Goal: Task Accomplishment & Management: Manage account settings

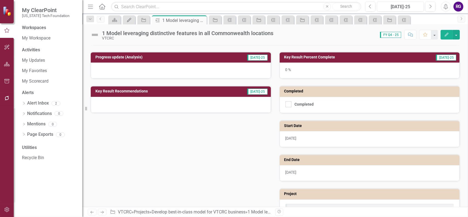
scroll to position [85, 0]
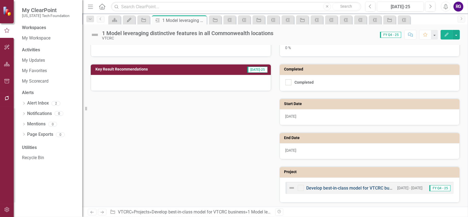
click at [353, 188] on link "Develop best-in-class model for VTCRC business" at bounding box center [354, 187] width 96 height 5
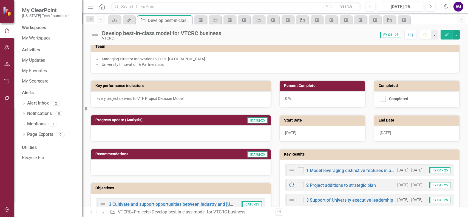
scroll to position [110, 0]
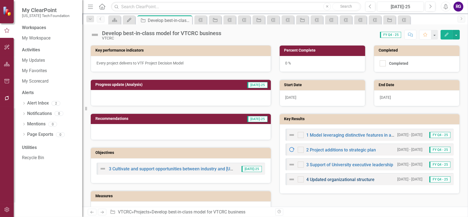
click at [337, 177] on link "4 Updated organizational structure" at bounding box center [340, 179] width 68 height 5
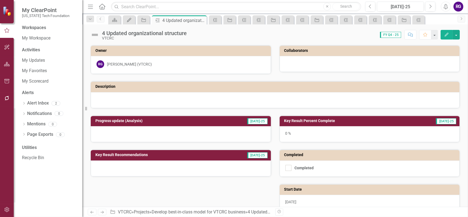
click at [446, 35] on icon "Edit" at bounding box center [446, 35] width 5 height 4
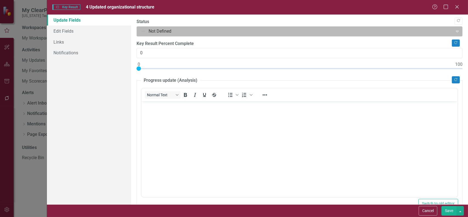
click at [443, 30] on div at bounding box center [294, 31] width 309 height 7
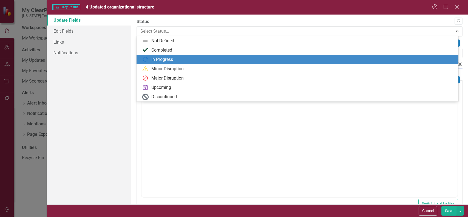
click at [168, 61] on div "In Progress" at bounding box center [162, 59] width 22 height 6
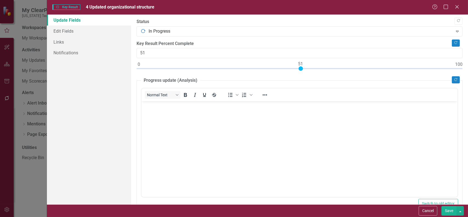
type input "50"
drag, startPoint x: 139, startPoint y: 68, endPoint x: 298, endPoint y: 71, distance: 158.9
click at [298, 71] on div at bounding box center [299, 69] width 326 height 7
click at [446, 209] on button "Save" at bounding box center [448, 211] width 15 height 10
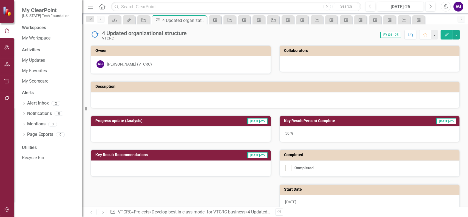
scroll to position [85, 0]
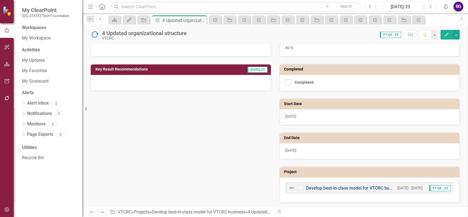
click at [359, 185] on link "Develop best-in-class model for VTCRC business" at bounding box center [354, 187] width 96 height 5
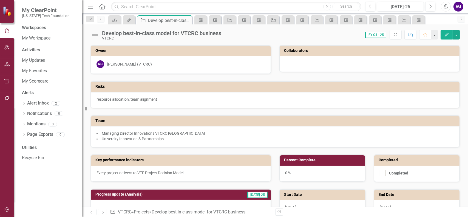
scroll to position [192, 0]
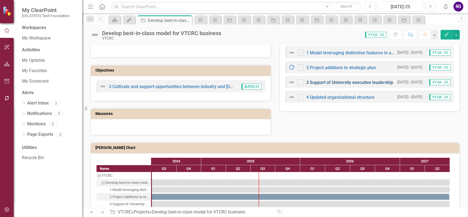
click at [341, 80] on link "3 Support of University executive leadership" at bounding box center [349, 82] width 87 height 5
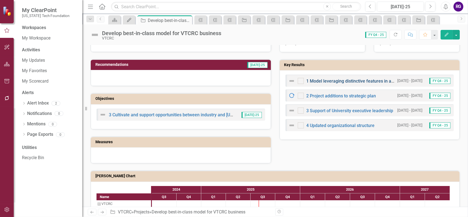
scroll to position [164, 0]
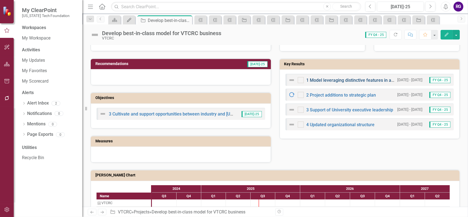
click at [333, 79] on link "1 Model leveraging distinctive features in all Commonwealth locations" at bounding box center [375, 80] width 138 height 5
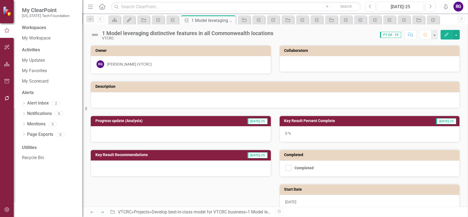
click at [118, 119] on h3 "Progress update (Analysis)" at bounding box center [155, 121] width 120 height 4
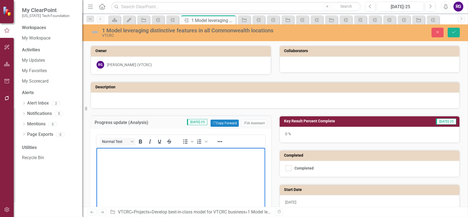
click at [119, 154] on p "Rich Text Area. Press ALT-0 for help." at bounding box center [181, 152] width 166 height 7
click at [124, 153] on p "In progress - VTCRC Blacksburg DoD slide deck identifies distinctive features" at bounding box center [181, 152] width 166 height 7
click at [229, 161] on p "VTCRC Blacksburg DoD slide deck identifies distinctive features" at bounding box center [181, 163] width 166 height 7
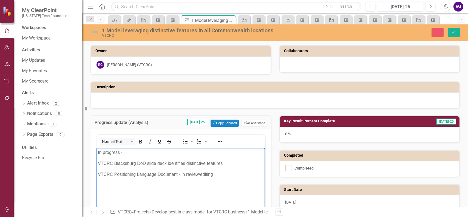
click at [314, 120] on h3 "Key Result Percent Complete" at bounding box center [345, 121] width 122 height 4
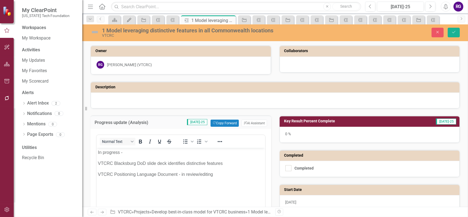
click at [314, 120] on h3 "Key Result Percent Complete" at bounding box center [345, 121] width 122 height 4
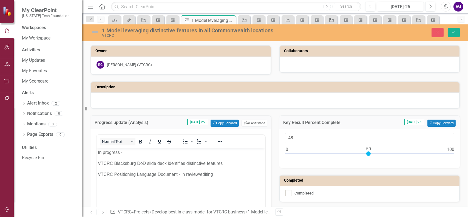
type input "50"
drag, startPoint x: 285, startPoint y: 152, endPoint x: 366, endPoint y: 147, distance: 81.3
click at [366, 151] on div at bounding box center [368, 153] width 4 height 4
click at [454, 32] on icon "Save" at bounding box center [453, 32] width 5 height 4
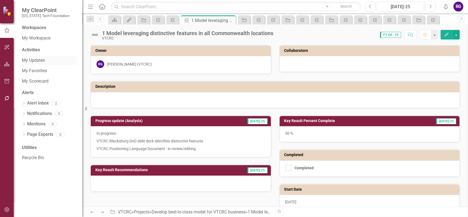
click at [35, 60] on link "My Updates" at bounding box center [49, 60] width 55 height 6
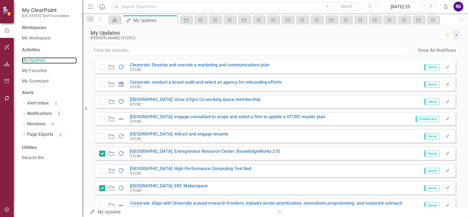
scroll to position [193, 0]
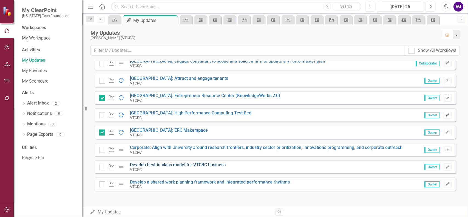
click at [190, 164] on link "Develop best-in-class model for VTCRC business" at bounding box center [178, 164] width 96 height 5
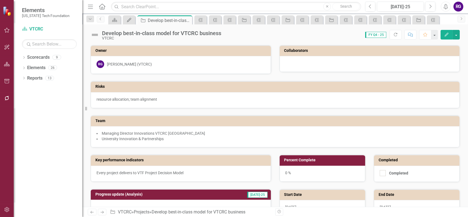
scroll to position [137, 0]
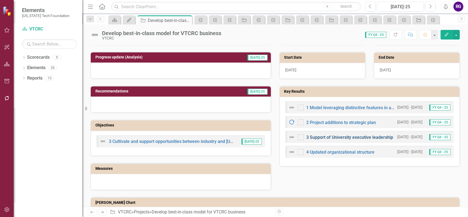
click at [330, 135] on link "3 Support of University executive leadership" at bounding box center [349, 136] width 87 height 5
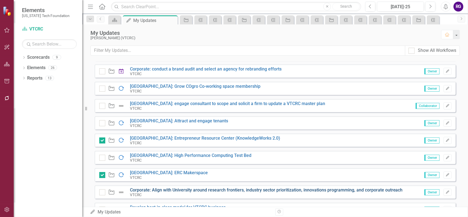
scroll to position [193, 0]
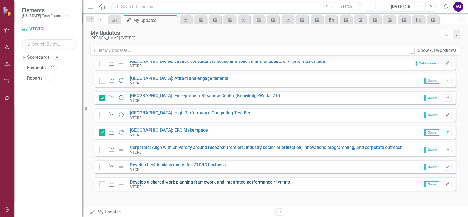
click at [207, 181] on link "Develop a shared work planning framework and integrated performance rhythms" at bounding box center [210, 181] width 160 height 5
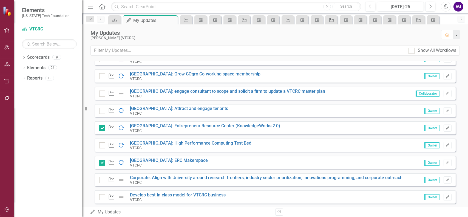
scroll to position [193, 0]
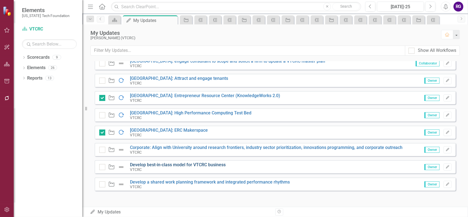
click at [201, 163] on link "Develop best-in-class model for VTCRC business" at bounding box center [178, 164] width 96 height 5
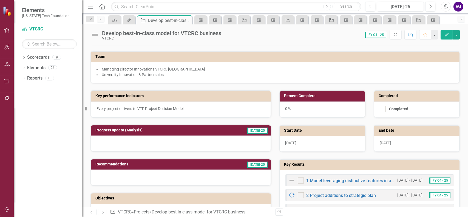
scroll to position [110, 0]
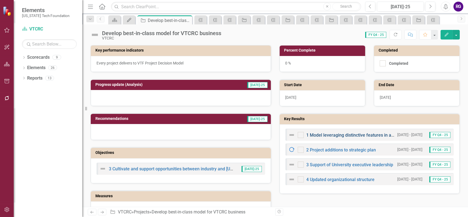
click at [353, 134] on link "1 Model leveraging distinctive features in all Commonwealth locations" at bounding box center [375, 134] width 138 height 5
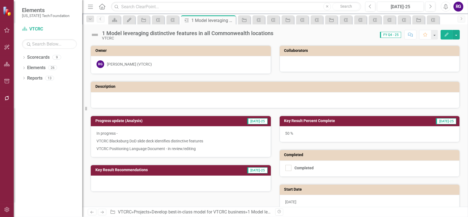
click at [447, 36] on icon "Edit" at bounding box center [446, 35] width 5 height 4
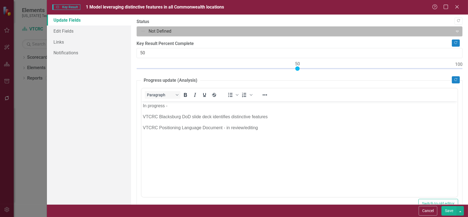
click at [443, 32] on div at bounding box center [294, 31] width 309 height 7
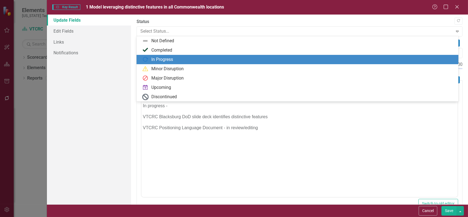
click at [159, 57] on div "In Progress" at bounding box center [162, 59] width 22 height 6
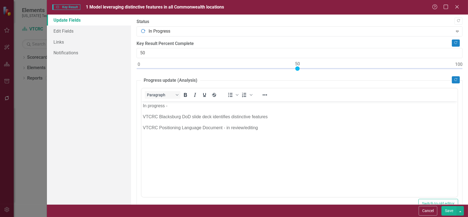
click at [450, 209] on button "Save" at bounding box center [448, 211] width 15 height 10
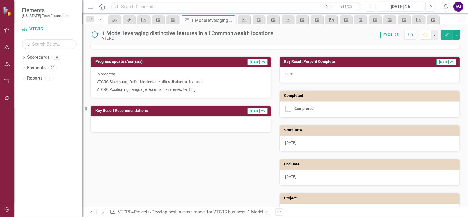
scroll to position [85, 0]
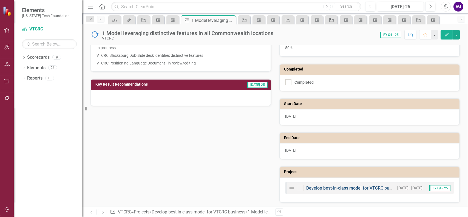
click at [331, 186] on link "Develop best-in-class model for VTCRC business" at bounding box center [354, 187] width 96 height 5
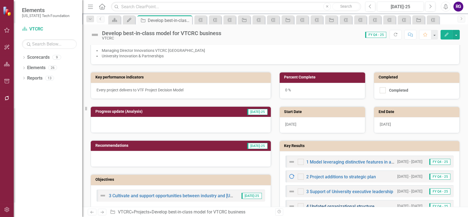
scroll to position [192, 0]
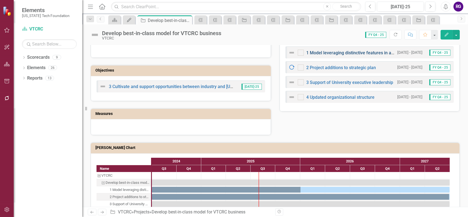
click at [353, 51] on link "1 Model leveraging distinctive features in all Commonwealth locations" at bounding box center [375, 52] width 138 height 5
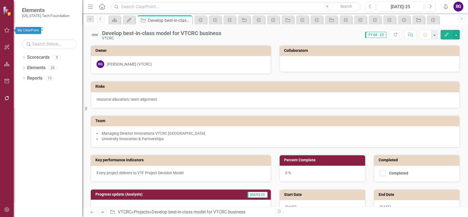
click at [7, 30] on icon "button" at bounding box center [7, 30] width 6 height 4
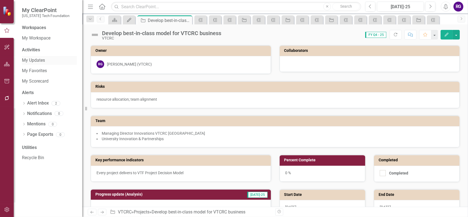
click at [36, 58] on link "My Updates" at bounding box center [49, 60] width 55 height 6
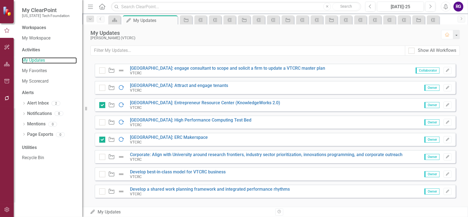
scroll to position [193, 0]
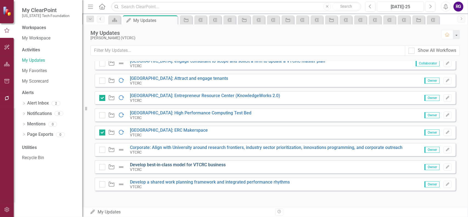
click at [172, 164] on link "Develop best-in-class model for VTCRC business" at bounding box center [178, 164] width 96 height 5
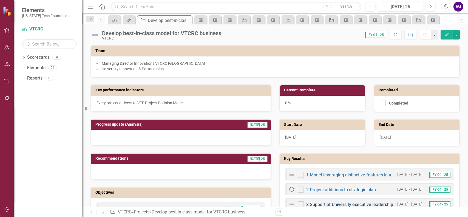
scroll to position [137, 0]
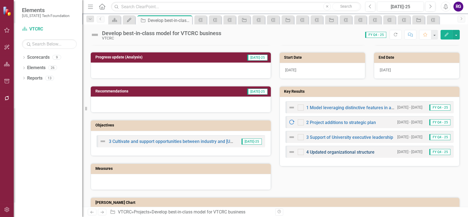
click at [344, 151] on link "4 Updated organizational structure" at bounding box center [340, 151] width 68 height 5
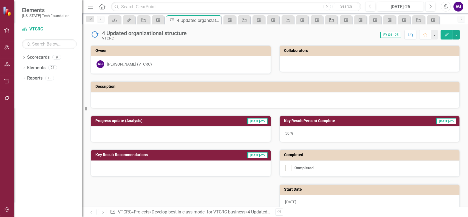
click at [114, 120] on h3 "Progress update (Analysis)" at bounding box center [155, 121] width 120 height 4
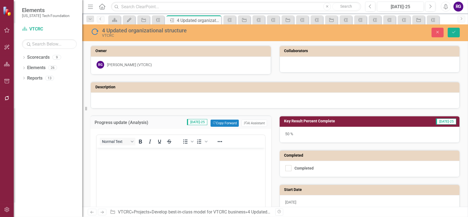
click at [109, 151] on p "Rich Text Area. Press ALT-0 for help." at bounding box center [181, 152] width 166 height 7
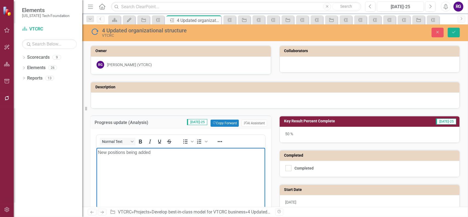
click at [131, 154] on p "New positions being added" at bounding box center [181, 152] width 166 height 7
click at [167, 153] on p "New positions are being added" at bounding box center [181, 152] width 166 height 7
click at [118, 164] on p "Assistant Marketing and Communications" at bounding box center [181, 163] width 166 height 7
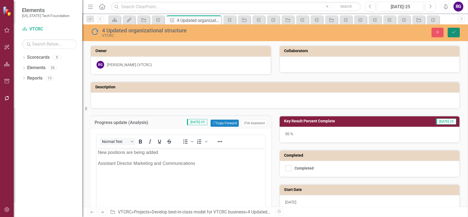
click at [450, 33] on button "Save" at bounding box center [453, 33] width 12 height 10
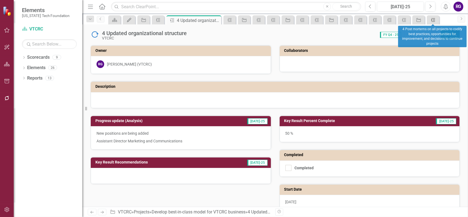
click at [433, 19] on icon "Key Result" at bounding box center [432, 20] width 5 height 4
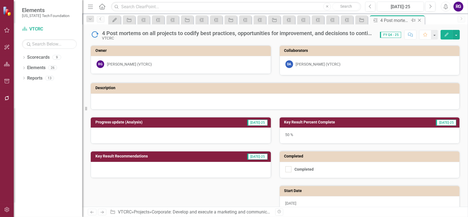
click at [419, 20] on icon at bounding box center [419, 20] width 3 height 3
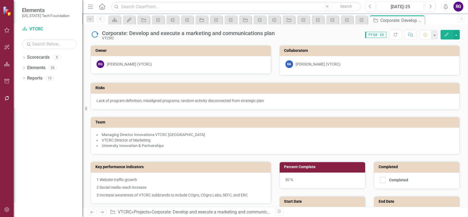
click at [0, 0] on icon "Close" at bounding box center [0, 0] width 0 height 0
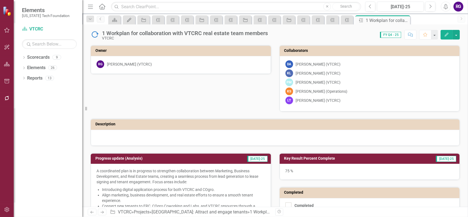
click at [0, 0] on icon at bounding box center [0, 0] width 0 height 0
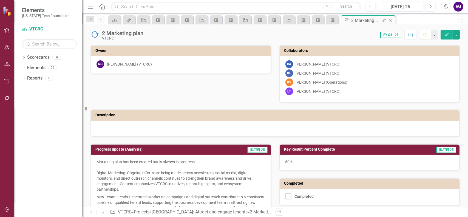
click at [390, 20] on icon "Close" at bounding box center [389, 20] width 5 height 4
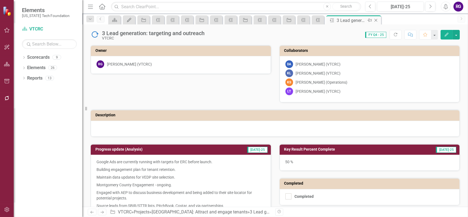
click at [375, 20] on icon at bounding box center [375, 20] width 3 height 3
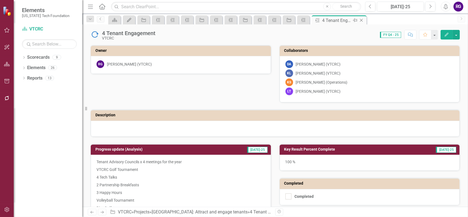
click at [361, 20] on icon at bounding box center [361, 20] width 3 height 3
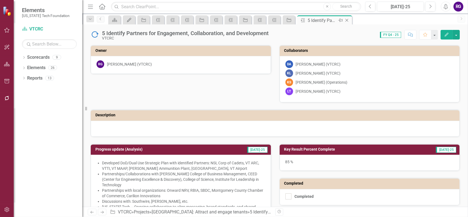
click at [346, 20] on icon "Close" at bounding box center [346, 20] width 5 height 4
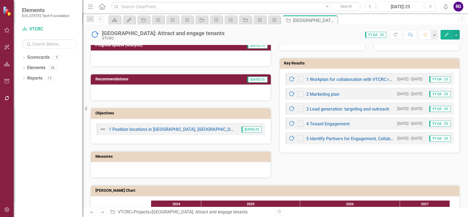
scroll to position [247, 0]
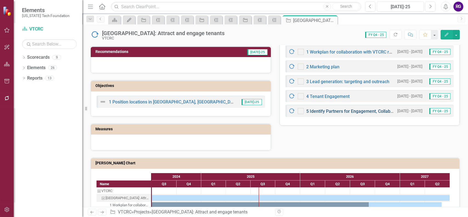
click at [330, 110] on link "5 Identify Partners for Engagement, Collaboration, and Development" at bounding box center [373, 110] width 135 height 5
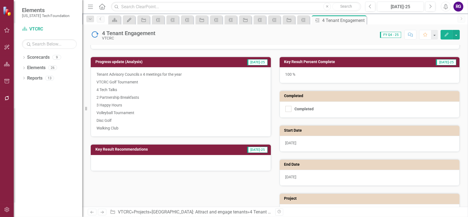
scroll to position [82, 0]
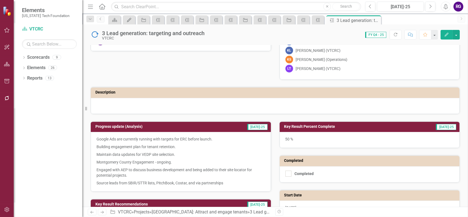
scroll to position [27, 0]
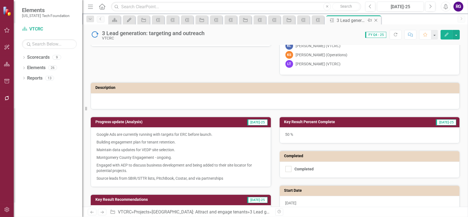
click at [376, 20] on icon "Close" at bounding box center [375, 20] width 5 height 4
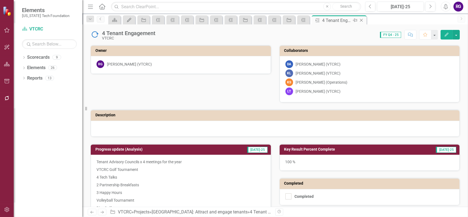
click at [359, 19] on icon "Close" at bounding box center [360, 20] width 5 height 4
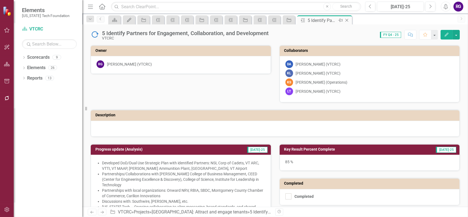
click at [347, 19] on icon "Close" at bounding box center [346, 20] width 5 height 4
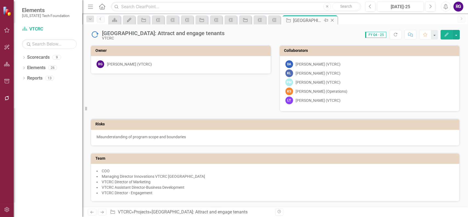
click at [331, 20] on icon "Close" at bounding box center [331, 20] width 5 height 4
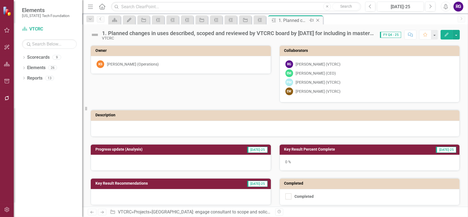
click at [319, 20] on icon "Close" at bounding box center [317, 20] width 5 height 4
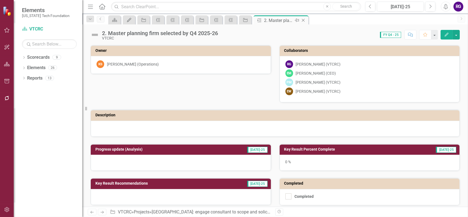
click at [302, 18] on icon "Close" at bounding box center [302, 20] width 5 height 4
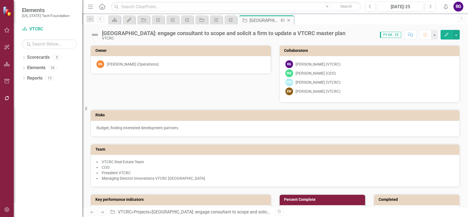
click at [289, 18] on div "Close" at bounding box center [288, 20] width 7 height 7
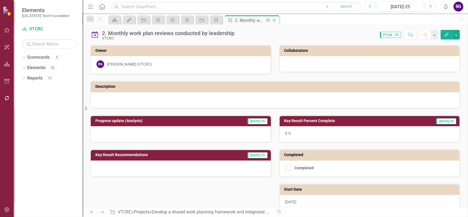
click at [274, 19] on icon "Close" at bounding box center [273, 20] width 5 height 4
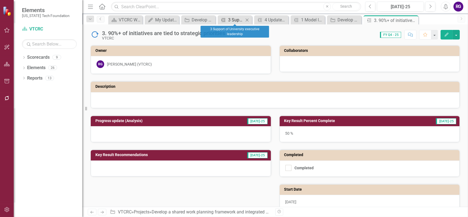
click at [243, 19] on div "3 Support of University executive leadership" at bounding box center [236, 19] width 16 height 7
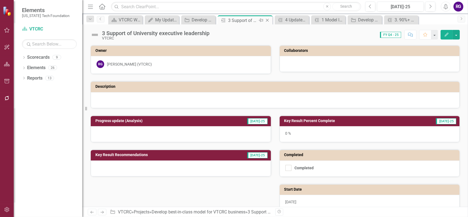
click at [269, 19] on icon "Close" at bounding box center [266, 20] width 5 height 4
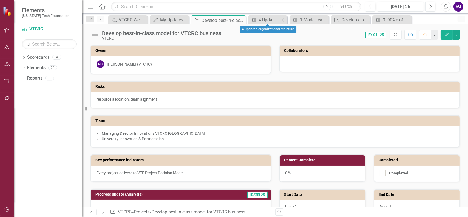
click at [281, 18] on icon "Close" at bounding box center [281, 20] width 5 height 4
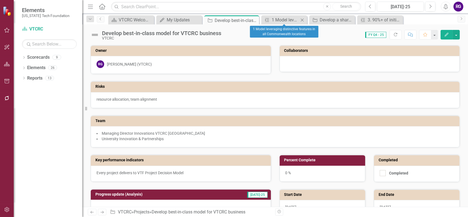
click at [302, 19] on icon "Close" at bounding box center [301, 20] width 5 height 4
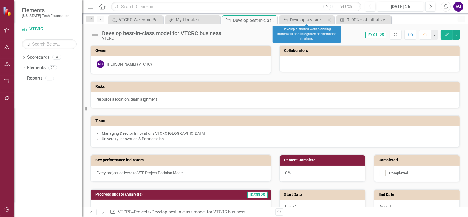
click at [328, 18] on icon at bounding box center [329, 19] width 3 height 3
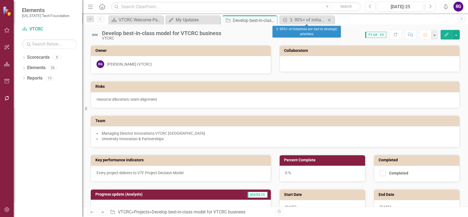
click at [327, 19] on icon "Close" at bounding box center [328, 20] width 5 height 4
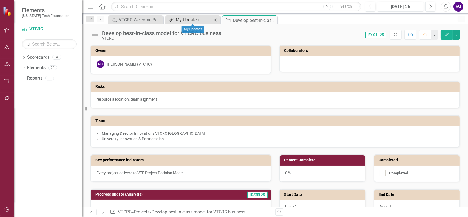
click at [187, 18] on div "My Updates" at bounding box center [194, 19] width 36 height 7
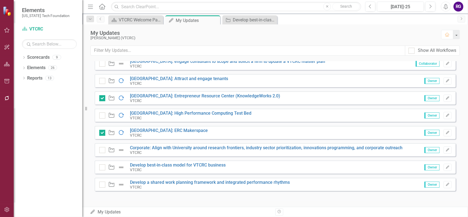
scroll to position [193, 0]
click at [411, 51] on input "Show All Workflows" at bounding box center [410, 50] width 4 height 4
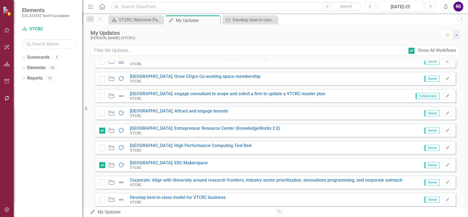
scroll to position [110, 0]
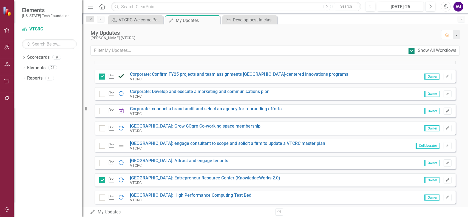
click at [411, 51] on input "Show All Workflows" at bounding box center [410, 50] width 4 height 4
checkbox input "false"
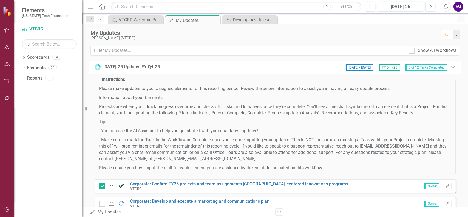
scroll to position [0, 0]
click at [23, 67] on icon "Dropdown" at bounding box center [24, 68] width 4 height 3
click at [41, 98] on link "Project Projects" at bounding box center [42, 99] width 24 height 6
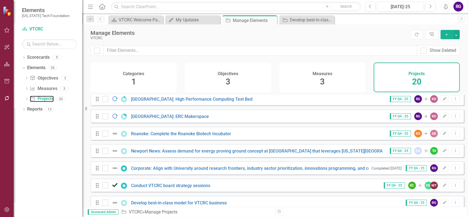
scroll to position [182, 0]
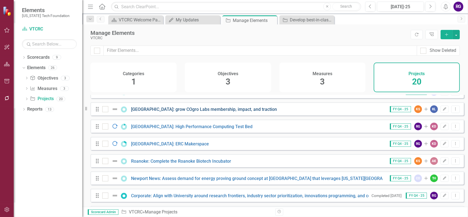
click at [206, 112] on link "[GEOGRAPHIC_DATA]: grow COgro Labs membership, impact, and traction" at bounding box center [204, 109] width 146 height 5
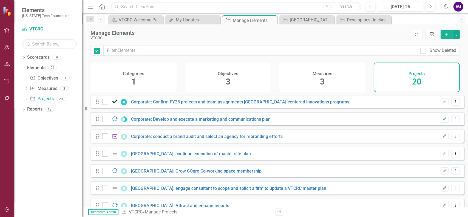
checkbox input "false"
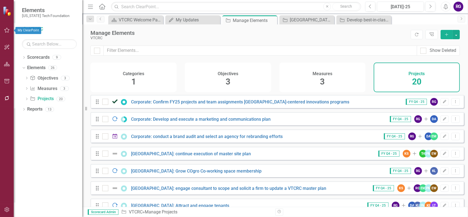
click at [7, 30] on icon "button" at bounding box center [7, 30] width 6 height 4
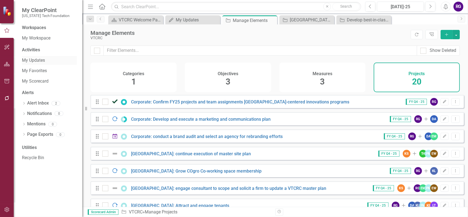
click at [41, 61] on link "My Updates" at bounding box center [49, 60] width 55 height 6
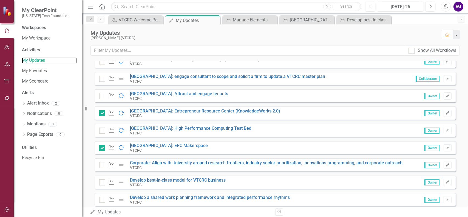
scroll to position [193, 0]
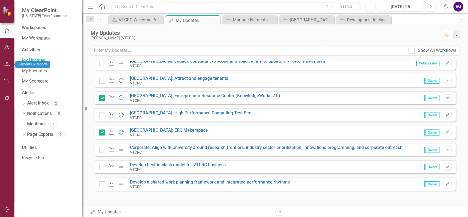
click at [5, 65] on icon "button" at bounding box center [7, 64] width 6 height 4
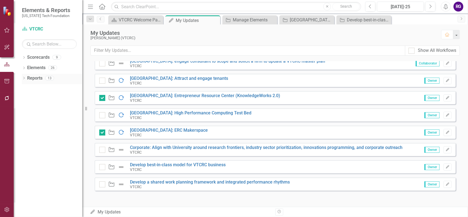
click at [32, 78] on link "Reports" at bounding box center [34, 78] width 15 height 6
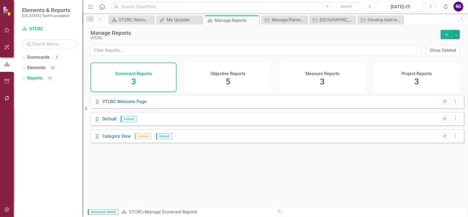
click at [418, 72] on h4 "Project Reports" at bounding box center [416, 73] width 30 height 5
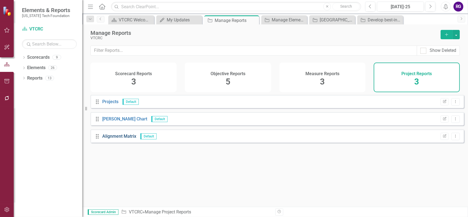
click at [113, 139] on link "Alignment Matrix" at bounding box center [119, 135] width 34 height 5
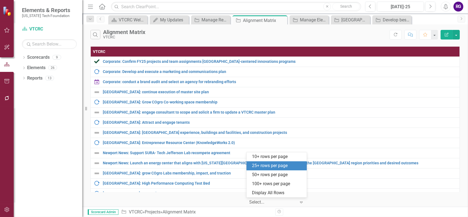
click at [300, 201] on icon "Expand" at bounding box center [300, 202] width 5 height 4
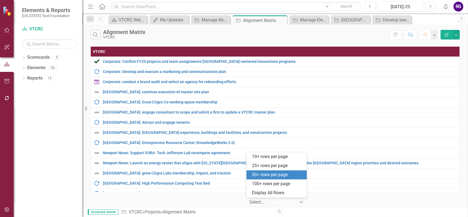
click at [280, 175] on div "50+ rows per page" at bounding box center [277, 174] width 51 height 6
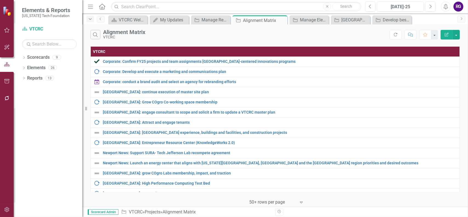
click at [90, 19] on icon "button" at bounding box center [90, 18] width 3 height 1
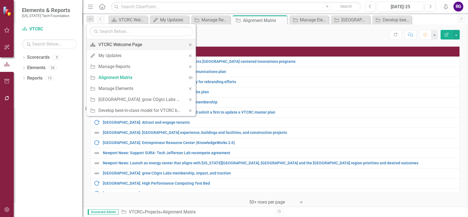
click at [110, 44] on div "VTCRC Welcome Page" at bounding box center [140, 44] width 84 height 7
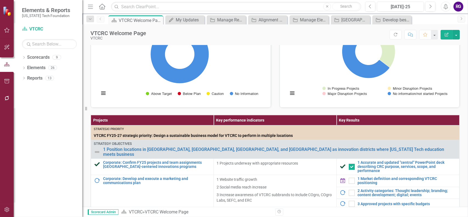
scroll to position [55, 0]
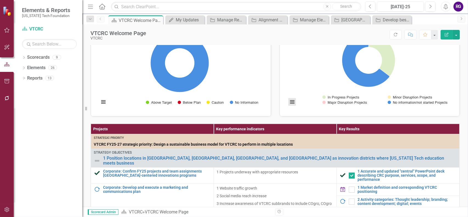
click at [289, 101] on button "View chart menu, Chart" at bounding box center [292, 102] width 8 height 8
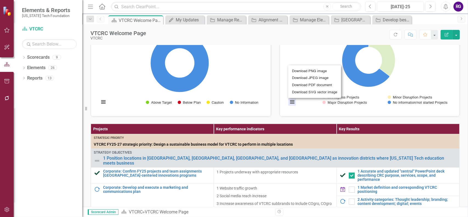
click at [290, 101] on div "Download PNG image Download JPEG image Download PDF document Download SVG vecto…" at bounding box center [314, 82] width 68 height 48
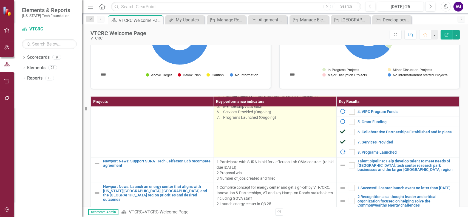
scroll to position [438, 0]
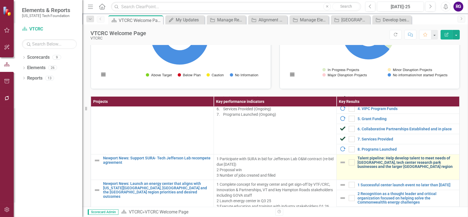
click at [395, 168] on link "Talent pipeline: Help develop talent to meet needs of [GEOGRAPHIC_DATA], tech c…" at bounding box center [406, 162] width 99 height 13
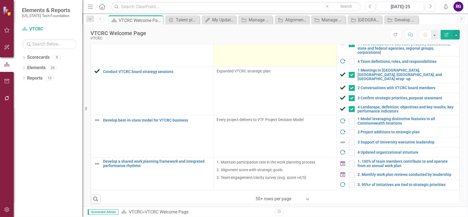
scroll to position [153, 0]
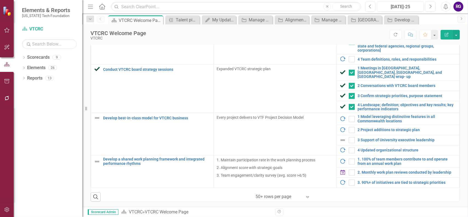
checkbox input "true"
checkbox input "false"
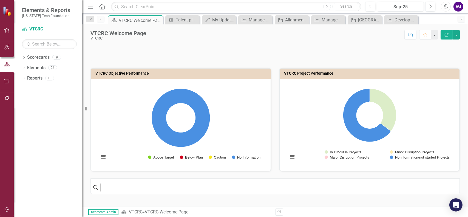
click at [5, 31] on icon "button" at bounding box center [7, 30] width 6 height 4
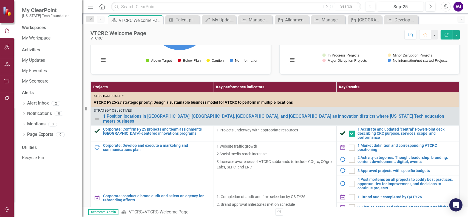
scroll to position [137, 0]
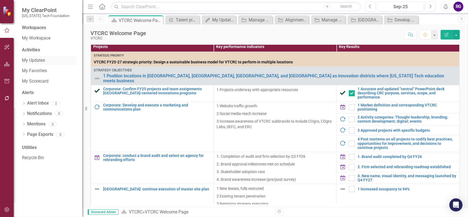
click at [25, 59] on link "My Updates" at bounding box center [49, 60] width 55 height 6
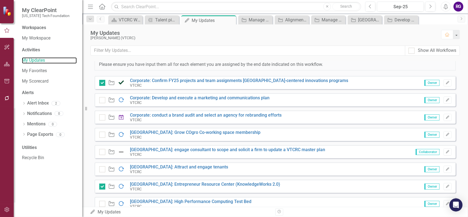
scroll to position [193, 0]
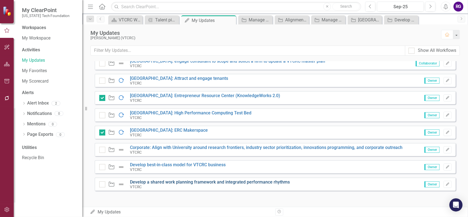
click at [234, 182] on link "Develop a shared work planning framework and integrated performance rhythms" at bounding box center [210, 181] width 160 height 5
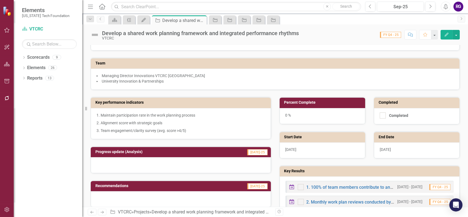
scroll to position [137, 0]
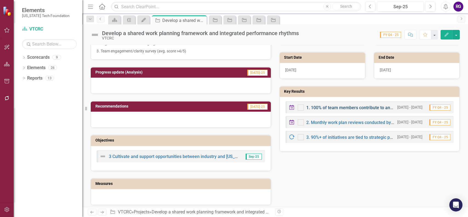
click at [355, 107] on link "1. 100% of team members contribute to and operate from an annual work plan" at bounding box center [383, 107] width 154 height 5
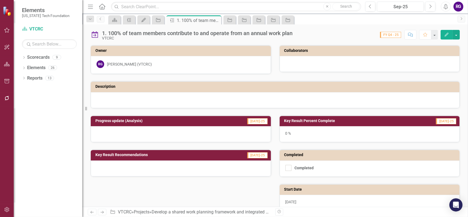
click at [446, 36] on icon "Edit" at bounding box center [446, 35] width 5 height 4
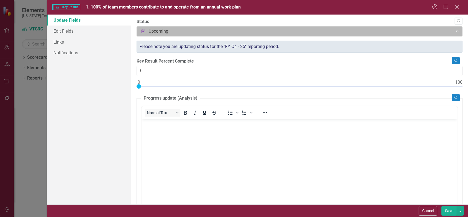
click at [445, 33] on div "Upcoming" at bounding box center [295, 32] width 314 height 10
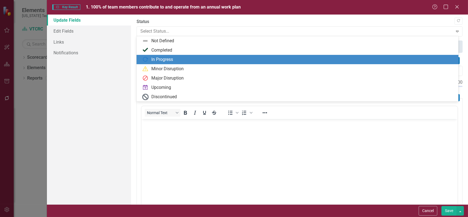
click at [159, 57] on div "In Progress" at bounding box center [162, 59] width 22 height 6
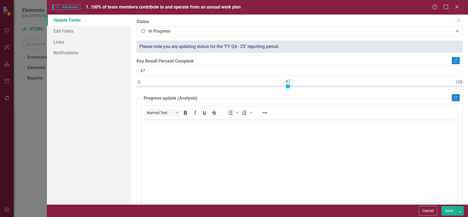
type input "50"
drag, startPoint x: 138, startPoint y: 87, endPoint x: 298, endPoint y: 86, distance: 160.0
click at [298, 86] on div at bounding box center [297, 86] width 4 height 4
click at [448, 210] on button "Save" at bounding box center [448, 211] width 15 height 10
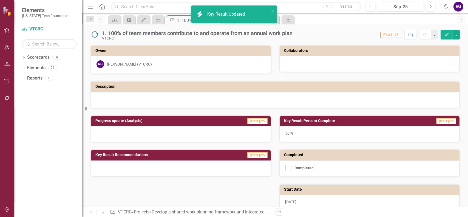
scroll to position [85, 0]
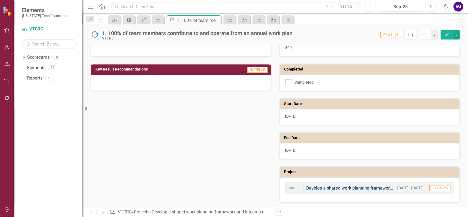
click at [335, 187] on link "Develop a shared work planning framework and integrated performance rhythms" at bounding box center [386, 187] width 160 height 5
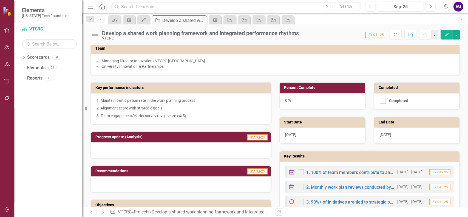
scroll to position [164, 0]
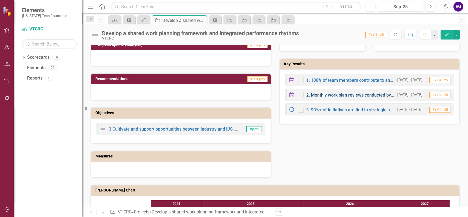
click at [326, 94] on link "2. Monthly work plan reviews conducted by leadership" at bounding box center [359, 94] width 107 height 5
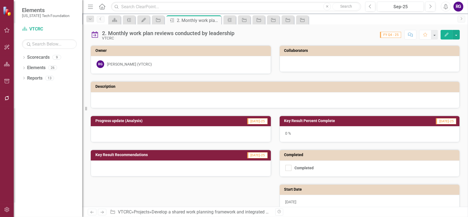
click at [443, 35] on button "Edit" at bounding box center [446, 35] width 12 height 10
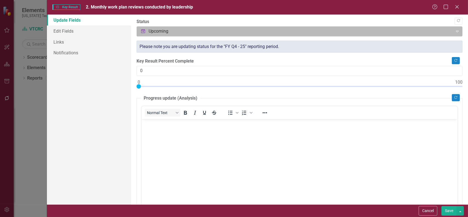
click at [203, 34] on div at bounding box center [294, 31] width 309 height 7
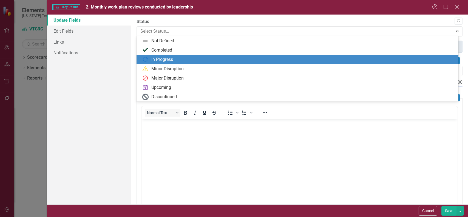
click at [163, 59] on div "In Progress" at bounding box center [162, 59] width 22 height 6
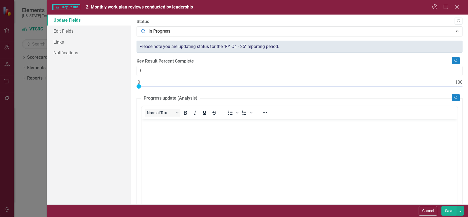
click at [446, 208] on button "Save" at bounding box center [448, 211] width 15 height 10
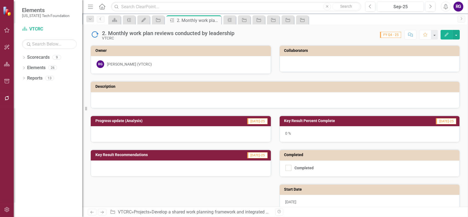
click at [311, 119] on h3 "Key Result Percent Complete" at bounding box center [345, 121] width 122 height 4
click at [311, 119] on td "Key Result Percent Complete" at bounding box center [345, 121] width 122 height 8
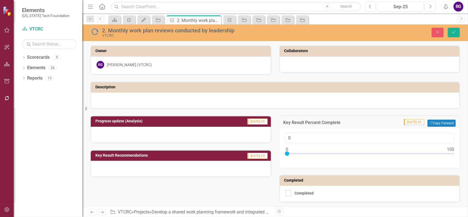
click at [299, 152] on div "0" at bounding box center [369, 148] width 181 height 39
type input "50"
drag, startPoint x: 285, startPoint y: 152, endPoint x: 365, endPoint y: 154, distance: 80.3
click at [366, 154] on div at bounding box center [368, 153] width 4 height 4
click at [452, 32] on icon "Save" at bounding box center [453, 32] width 5 height 4
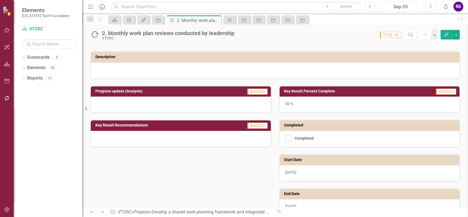
scroll to position [85, 0]
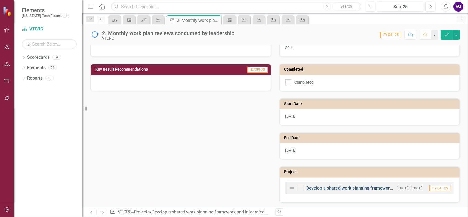
click at [371, 188] on link "Develop a shared work planning framework and integrated performance rhythms" at bounding box center [386, 187] width 160 height 5
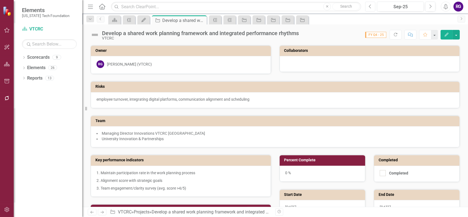
click at [371, 7] on icon "Previous" at bounding box center [369, 6] width 3 height 5
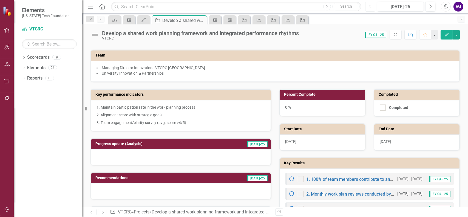
scroll to position [137, 0]
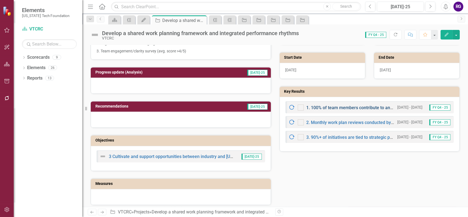
click at [341, 107] on link "1. 100% of team members contribute to and operate from an annual work plan" at bounding box center [383, 107] width 154 height 5
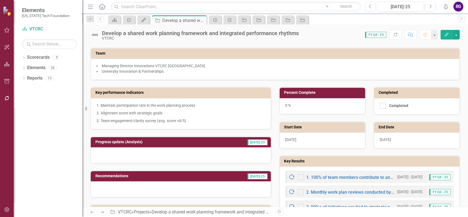
scroll to position [137, 0]
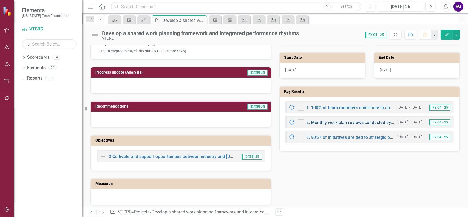
click at [338, 121] on link "2. Monthly work plan reviews conducted by leadership" at bounding box center [359, 122] width 107 height 5
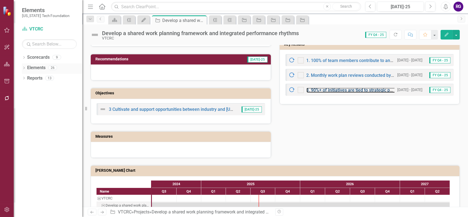
scroll to position [137, 0]
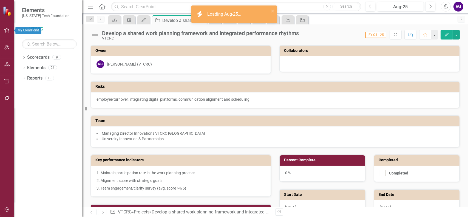
click at [6, 29] on icon "button" at bounding box center [7, 30] width 6 height 4
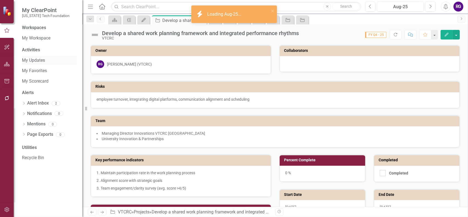
click at [40, 61] on link "My Updates" at bounding box center [49, 60] width 55 height 6
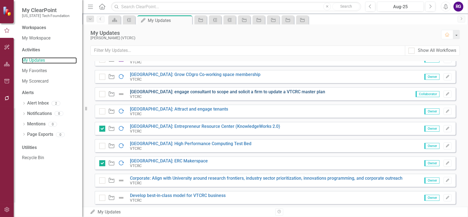
scroll to position [192, 0]
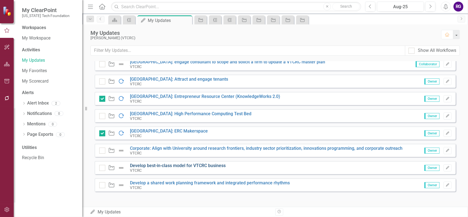
click at [160, 166] on link "Develop best-in-class model for VTCRC business" at bounding box center [178, 165] width 96 height 5
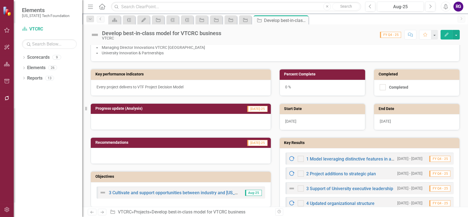
scroll to position [110, 0]
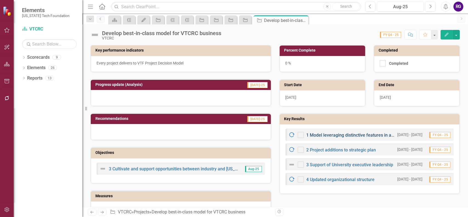
click at [344, 133] on link "1 Model leveraging distinctive features in all Commonwealth locations" at bounding box center [375, 134] width 138 height 5
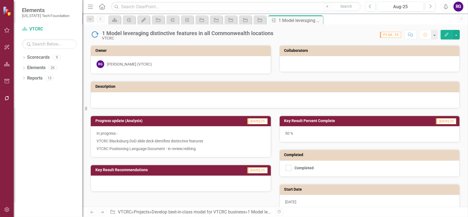
click at [311, 120] on h3 "Key Result Percent Complete" at bounding box center [345, 121] width 122 height 4
click at [286, 165] on input "Completed" at bounding box center [287, 167] width 4 height 4
checkbox input "true"
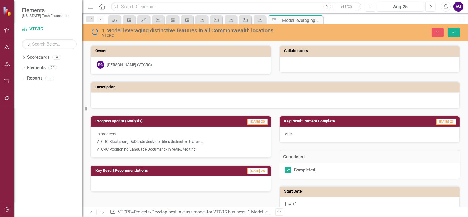
click at [368, 8] on button "Previous" at bounding box center [370, 7] width 10 height 10
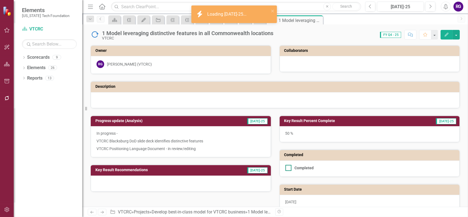
click at [286, 167] on input "Completed" at bounding box center [287, 167] width 4 height 4
checkbox input "true"
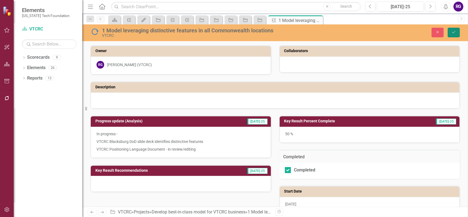
click at [451, 33] on icon "Save" at bounding box center [453, 32] width 5 height 4
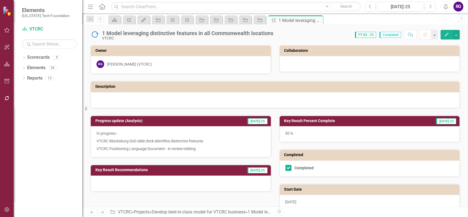
click at [305, 121] on h3 "Key Result Percent Complete" at bounding box center [345, 121] width 122 height 4
click at [305, 120] on h3 "Key Result Percent Complete" at bounding box center [345, 121] width 122 height 4
click at [306, 119] on h3 "Key Result Percent Complete" at bounding box center [345, 121] width 122 height 4
click at [310, 119] on h3 "Key Result Percent Complete" at bounding box center [345, 121] width 122 height 4
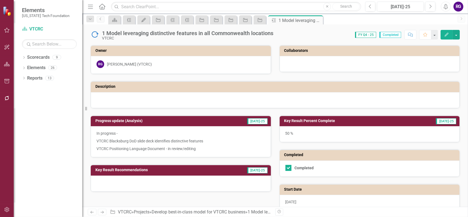
click at [310, 119] on h3 "Key Result Percent Complete" at bounding box center [345, 121] width 122 height 4
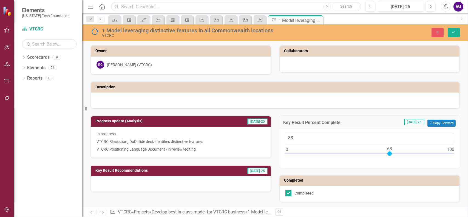
type input "100"
drag, startPoint x: 366, startPoint y: 153, endPoint x: 463, endPoint y: 151, distance: 97.0
click at [463, 151] on div "Owner RG [PERSON_NAME] (VTCRC) Collaborators Description Progress update (Analy…" at bounding box center [274, 178] width 385 height 280
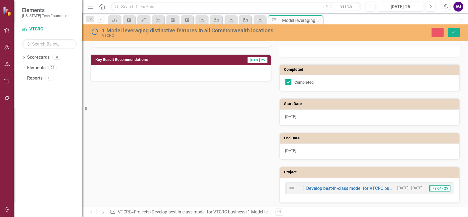
scroll to position [111, 0]
click at [451, 32] on button "Save" at bounding box center [453, 33] width 12 height 10
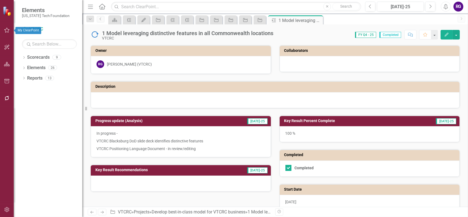
click at [5, 31] on icon "button" at bounding box center [7, 30] width 6 height 4
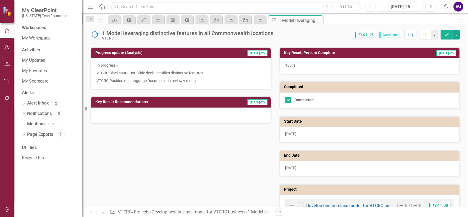
scroll to position [78, 0]
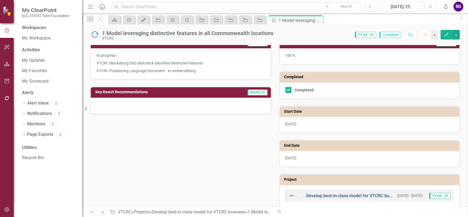
click at [322, 194] on link "Develop best-in-class model for VTCRC business" at bounding box center [354, 195] width 96 height 5
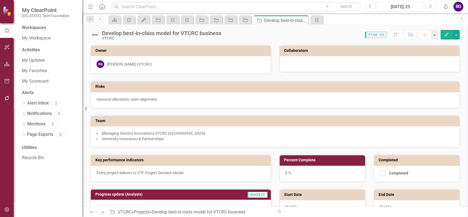
checkbox input "true"
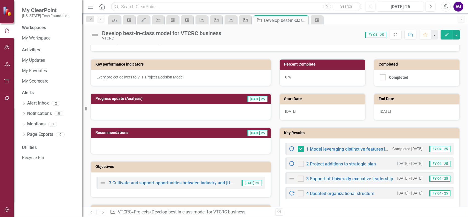
scroll to position [164, 0]
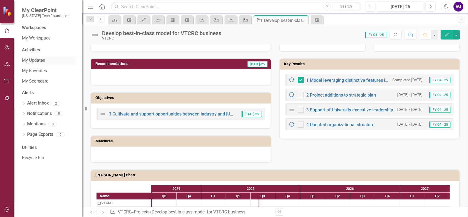
click at [37, 62] on link "My Updates" at bounding box center [49, 60] width 55 height 6
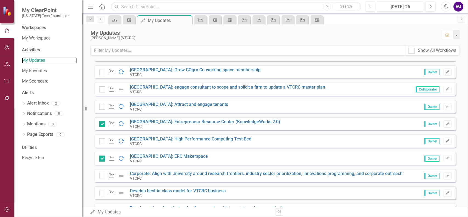
scroll to position [193, 0]
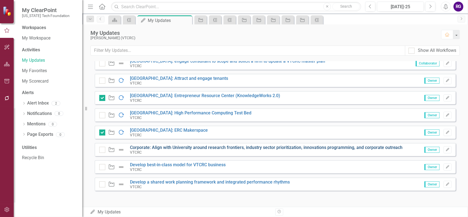
click at [276, 148] on link "Corporate: Align with University around research frontiers, industry sector pri…" at bounding box center [266, 147] width 273 height 5
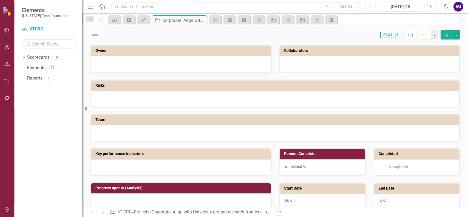
checkbox input "true"
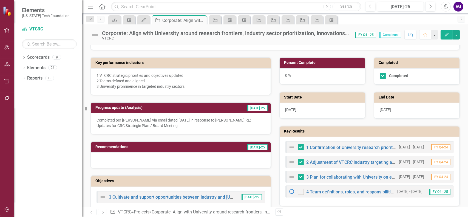
scroll to position [110, 0]
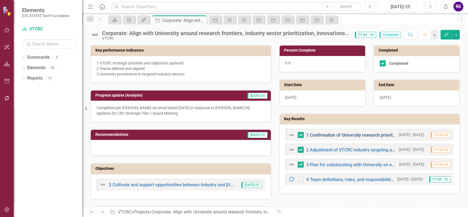
click at [323, 134] on link "1 Confirmation of University research priorities and resulting industry targets" at bounding box center [381, 134] width 151 height 5
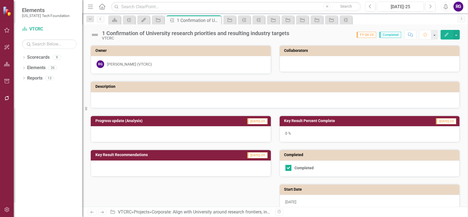
click at [287, 131] on div "0 %" at bounding box center [369, 134] width 180 height 16
click at [295, 120] on h3 "Key Result Percent Complete" at bounding box center [345, 121] width 122 height 4
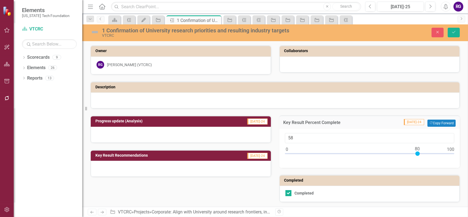
type input "100"
drag, startPoint x: 286, startPoint y: 153, endPoint x: 510, endPoint y: 154, distance: 224.1
click at [467, 154] on html "Elements [US_STATE] Tech Foundation Scorecard VTCRC Search Dropdown Scorecards …" at bounding box center [234, 108] width 468 height 217
click at [451, 32] on button "Save" at bounding box center [453, 33] width 12 height 10
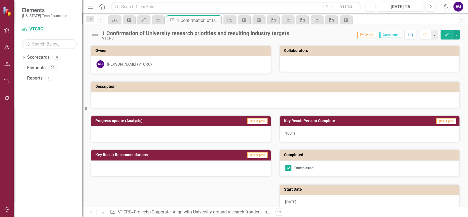
checkbox input "true"
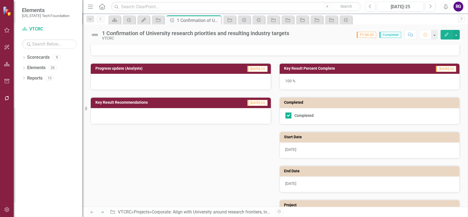
scroll to position [85, 0]
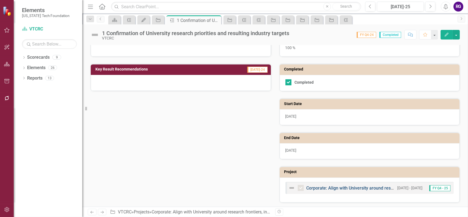
click at [370, 188] on link "Corporate: Align with University around research frontiers, industry sector pri…" at bounding box center [442, 187] width 273 height 5
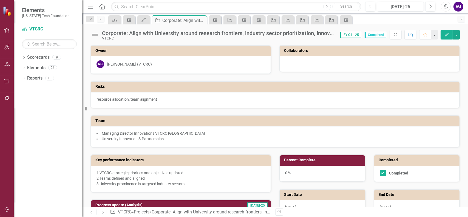
checkbox input "false"
checkbox input "true"
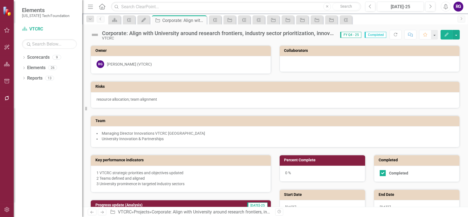
checkbox input "true"
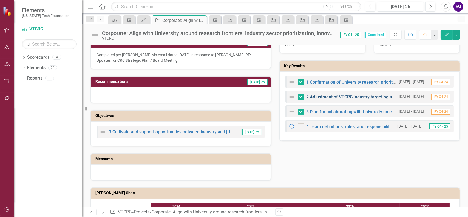
scroll to position [164, 0]
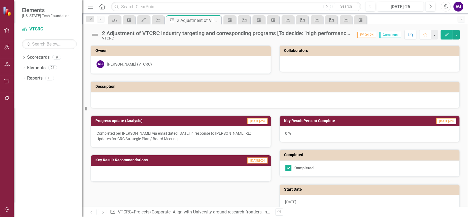
click at [298, 121] on h3 "Key Result Percent Complete" at bounding box center [345, 121] width 122 height 4
click at [298, 120] on h3 "Key Result Percent Complete" at bounding box center [345, 121] width 122 height 4
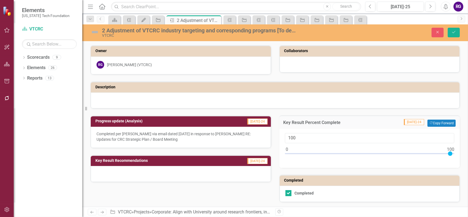
drag, startPoint x: 285, startPoint y: 152, endPoint x: 456, endPoint y: 157, distance: 170.7
click at [456, 159] on div "Key Result Percent Complete [DATE]-24 Copy Forward Copy Forward 100" at bounding box center [369, 137] width 189 height 59
click at [440, 122] on button "Copy Forward Copy Forward" at bounding box center [441, 122] width 28 height 7
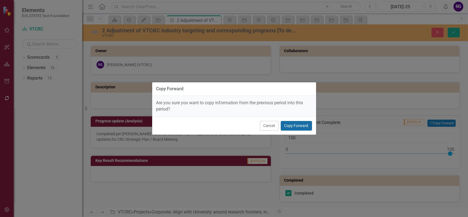
click at [294, 125] on button "Copy Forward" at bounding box center [295, 126] width 31 height 10
type input "0"
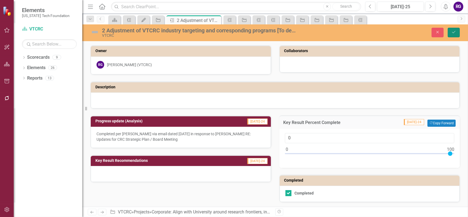
click at [452, 33] on icon "Save" at bounding box center [453, 32] width 5 height 4
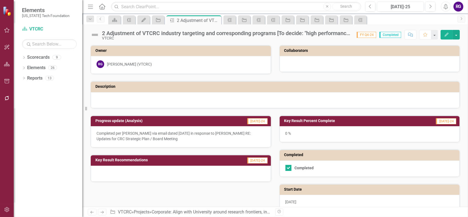
click at [311, 121] on h3 "Key Result Percent Complete" at bounding box center [345, 121] width 122 height 4
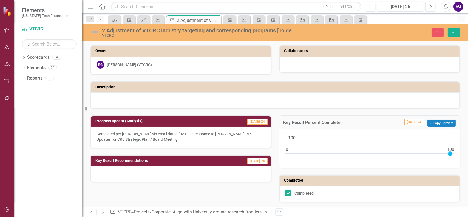
drag, startPoint x: 283, startPoint y: 153, endPoint x: 485, endPoint y: 162, distance: 202.1
click at [467, 162] on html "Elements [US_STATE] Tech Foundation Scorecard VTCRC Search Dropdown Scorecards …" at bounding box center [234, 108] width 468 height 217
click at [438, 122] on button "Copy Forward Copy Forward" at bounding box center [441, 122] width 28 height 7
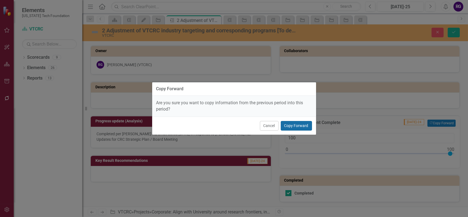
click at [304, 124] on button "Copy Forward" at bounding box center [295, 126] width 31 height 10
type input "0"
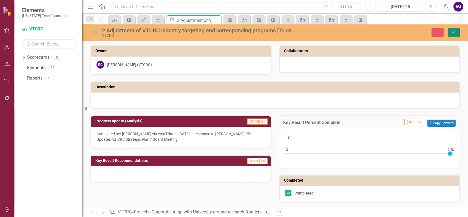
click at [453, 33] on icon "Save" at bounding box center [453, 32] width 5 height 4
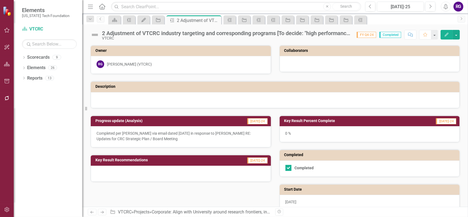
click at [307, 120] on h3 "Key Result Percent Complete" at bounding box center [345, 121] width 122 height 4
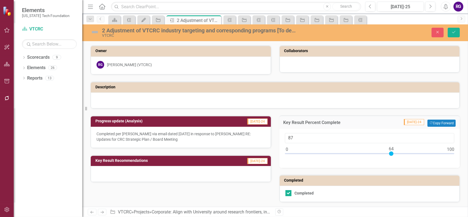
type input "100"
drag, startPoint x: 286, startPoint y: 152, endPoint x: 461, endPoint y: 151, distance: 175.3
click at [461, 151] on div "Owner RG [PERSON_NAME] (VTCRC) Collaborators Description Progress update (Analy…" at bounding box center [274, 178] width 385 height 280
click at [455, 31] on icon "Save" at bounding box center [453, 32] width 5 height 4
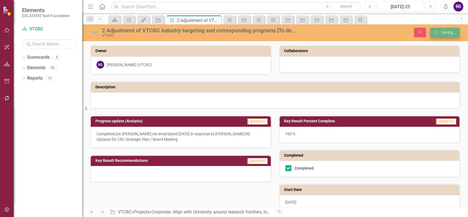
checkbox input "true"
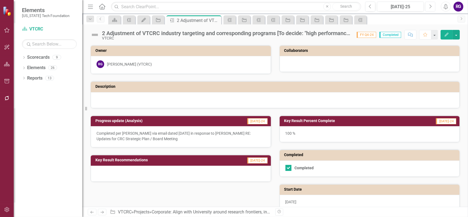
click at [433, 7] on button "Next" at bounding box center [430, 7] width 10 height 10
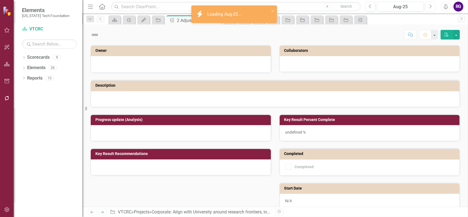
click at [433, 7] on button "Next" at bounding box center [430, 7] width 10 height 10
checkbox input "true"
click at [433, 7] on button "Next" at bounding box center [430, 7] width 10 height 10
checkbox input "true"
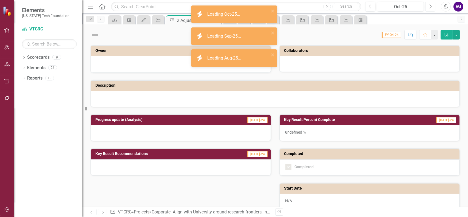
checkbox input "true"
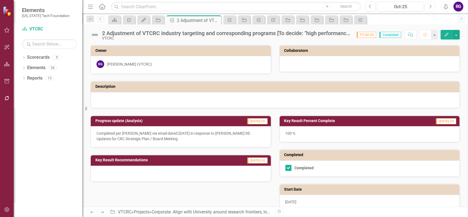
click at [429, 8] on icon "button" at bounding box center [430, 6] width 2 height 4
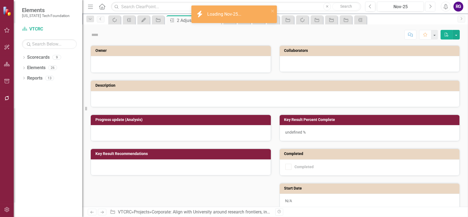
click at [429, 8] on icon "button" at bounding box center [430, 6] width 2 height 4
checkbox input "true"
click at [429, 8] on icon "button" at bounding box center [430, 6] width 2 height 4
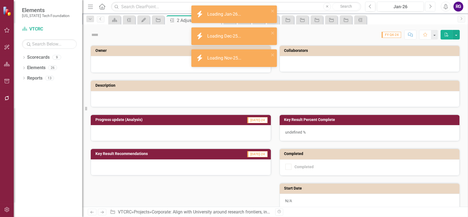
checkbox input "true"
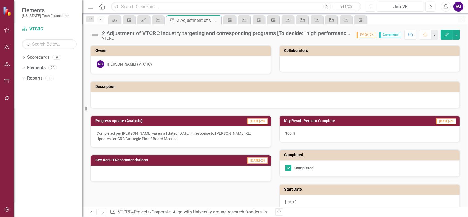
click at [370, 6] on icon "Previous" at bounding box center [369, 6] width 3 height 5
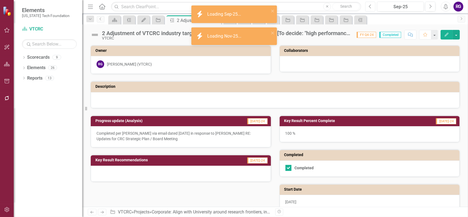
click at [370, 6] on icon "Previous" at bounding box center [369, 6] width 3 height 5
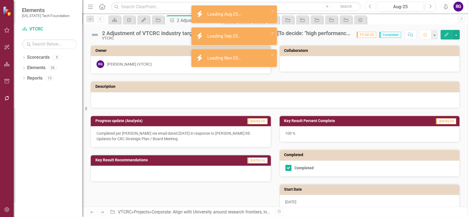
click at [371, 6] on icon "Previous" at bounding box center [369, 6] width 3 height 5
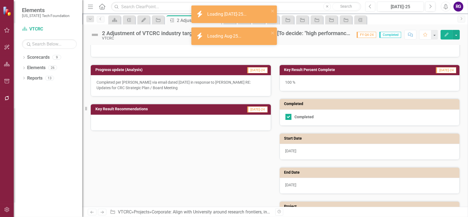
scroll to position [85, 0]
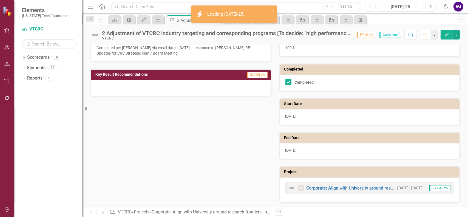
click at [366, 190] on div "Corporate: Align with University around research frontiers, industry sector pri…" at bounding box center [369, 188] width 168 height 12
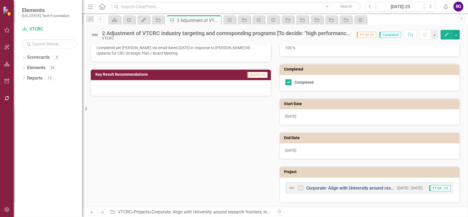
click at [368, 185] on link "Corporate: Align with University around research frontiers, industry sector pri…" at bounding box center [442, 187] width 273 height 5
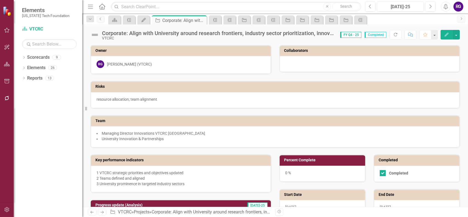
checkbox input "false"
checkbox input "true"
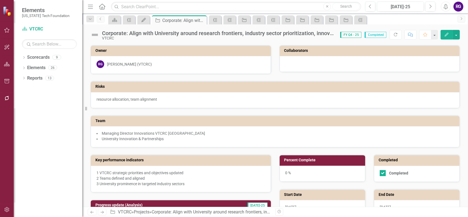
checkbox input "true"
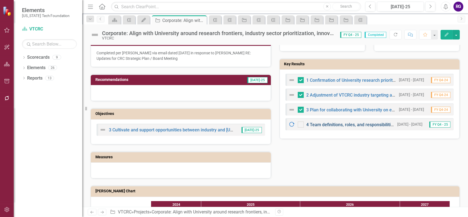
click at [340, 123] on link "4 Team definitions, roles, and responsibilities" at bounding box center [350, 124] width 89 height 5
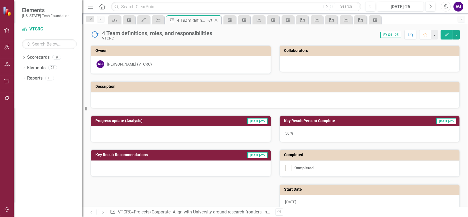
click at [217, 20] on icon "Close" at bounding box center [215, 20] width 5 height 4
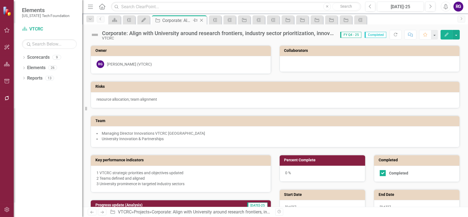
click at [201, 19] on icon "Close" at bounding box center [201, 20] width 5 height 4
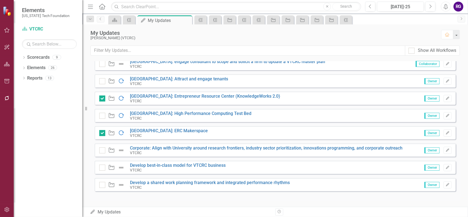
scroll to position [193, 0]
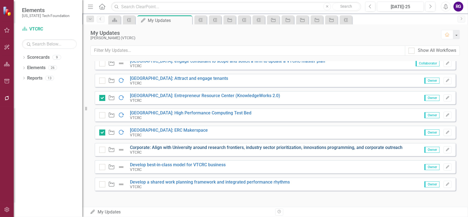
click at [156, 148] on link "Corporate: Align with University around research frontiers, industry sector pri…" at bounding box center [266, 147] width 273 height 5
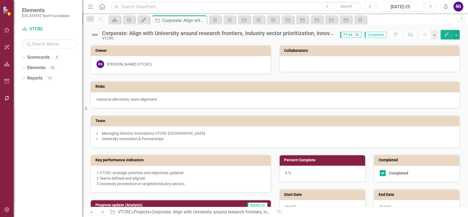
click at [451, 33] on button "Edit" at bounding box center [446, 35] width 12 height 10
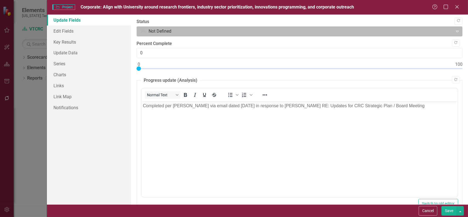
click at [192, 33] on div at bounding box center [294, 31] width 309 height 7
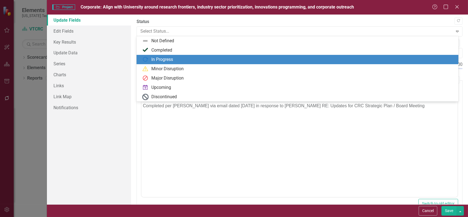
click at [155, 59] on div "In Progress" at bounding box center [162, 59] width 22 height 6
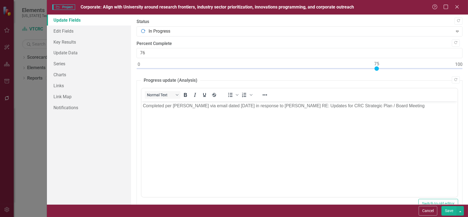
type input "75"
drag, startPoint x: 139, startPoint y: 68, endPoint x: 380, endPoint y: 70, distance: 241.3
click at [378, 68] on div at bounding box center [376, 68] width 4 height 4
click at [447, 210] on button "Save" at bounding box center [448, 211] width 15 height 10
checkbox input "false"
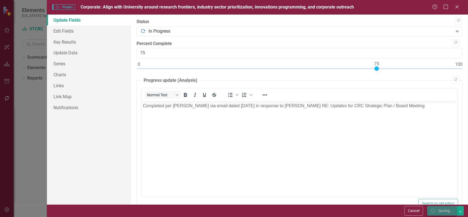
checkbox input "false"
checkbox input "true"
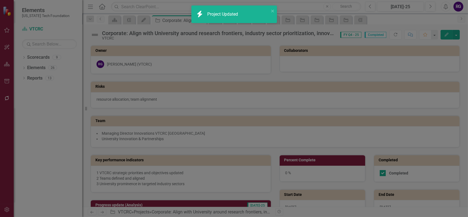
checkbox input "false"
checkbox input "true"
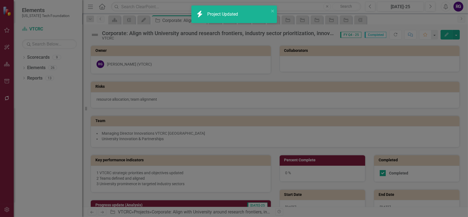
checkbox input "true"
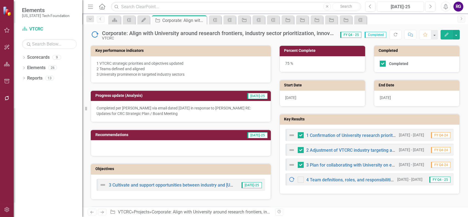
scroll to position [110, 0]
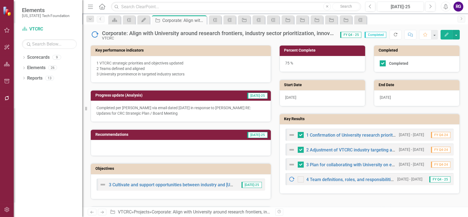
click at [397, 34] on icon "Refresh" at bounding box center [395, 35] width 5 height 4
click at [312, 134] on link "1 Confirmation of University research priorities and resulting industry targets" at bounding box center [381, 134] width 151 height 5
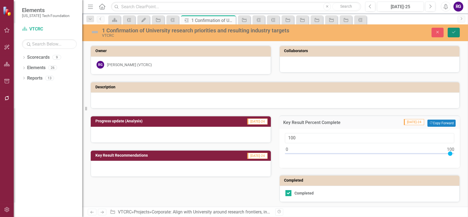
click at [453, 34] on button "Save" at bounding box center [453, 33] width 12 height 10
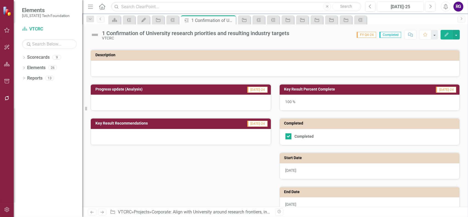
scroll to position [85, 0]
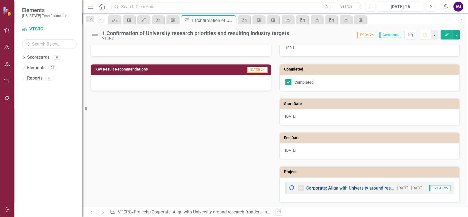
click at [345, 187] on link "Corporate: Align with University around research frontiers, industry sector pri…" at bounding box center [442, 187] width 273 height 5
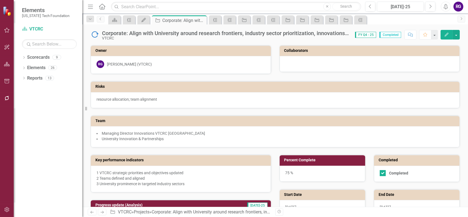
click at [448, 34] on icon "Edit" at bounding box center [446, 35] width 5 height 4
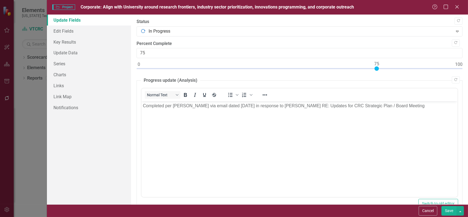
click at [445, 208] on button "Save" at bounding box center [448, 211] width 15 height 10
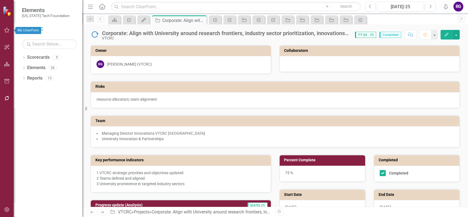
click at [7, 30] on icon "button" at bounding box center [7, 30] width 6 height 4
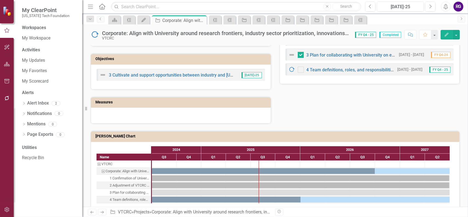
scroll to position [82, 0]
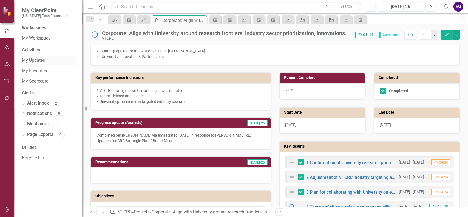
click at [35, 59] on link "My Updates" at bounding box center [49, 60] width 55 height 6
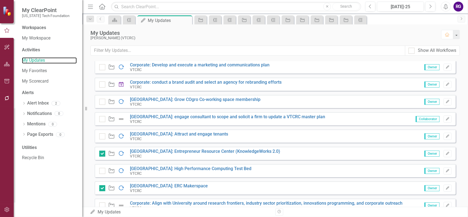
scroll to position [193, 0]
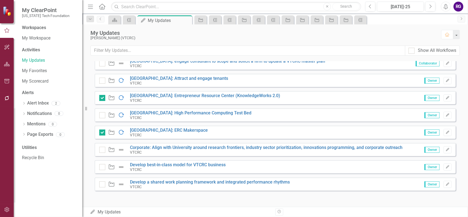
click at [121, 149] on img at bounding box center [121, 149] width 7 height 7
click at [144, 147] on link "Corporate: Align with University around research frontiers, industry sector pri…" at bounding box center [266, 147] width 273 height 5
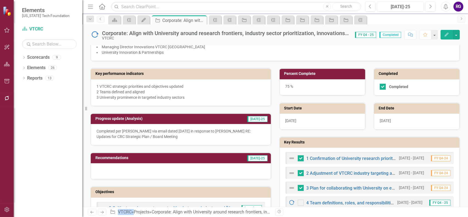
scroll to position [164, 0]
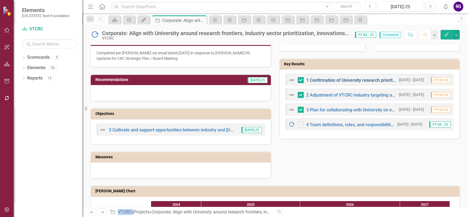
click at [363, 78] on link "1 Confirmation of University research priorities and resulting industry targets" at bounding box center [381, 80] width 151 height 5
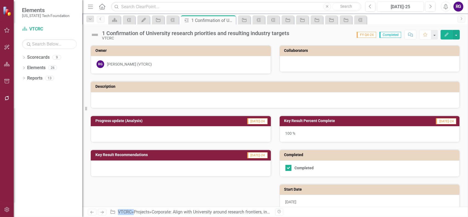
click at [447, 34] on icon "button" at bounding box center [446, 35] width 4 height 4
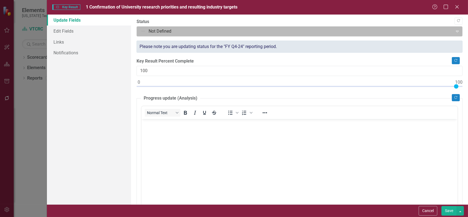
click at [422, 32] on div at bounding box center [294, 31] width 309 height 7
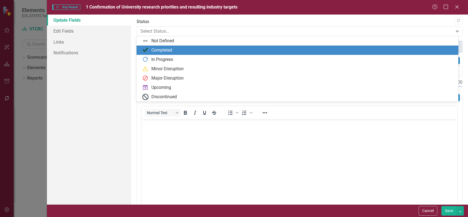
click at [157, 48] on div "Completed" at bounding box center [161, 50] width 21 height 6
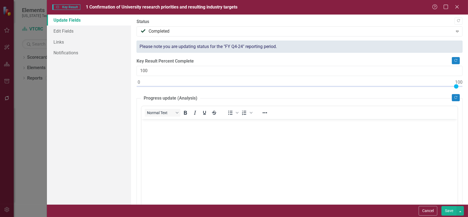
click at [445, 210] on button "Save" at bounding box center [448, 211] width 15 height 10
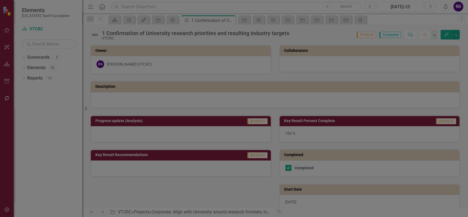
checkbox input "true"
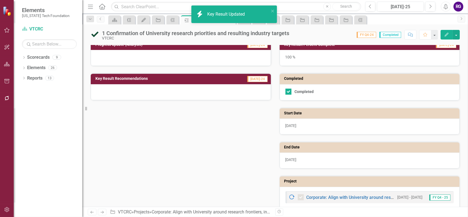
scroll to position [85, 0]
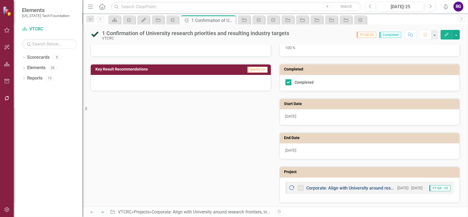
click at [364, 185] on link "Corporate: Align with University around research frontiers, industry sector pri…" at bounding box center [442, 187] width 273 height 5
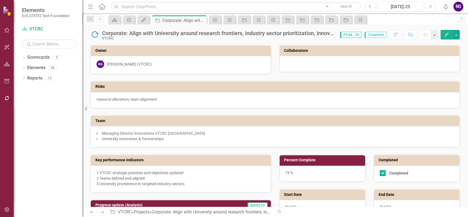
checkbox input "false"
checkbox input "true"
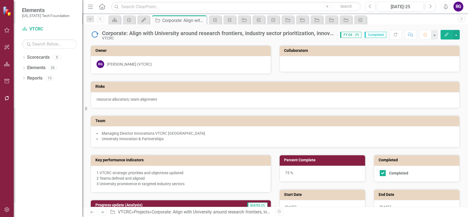
checkbox input "true"
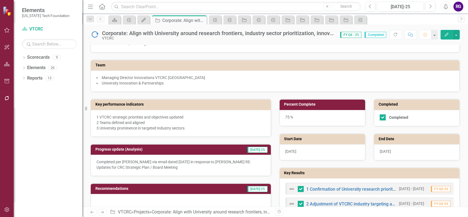
scroll to position [137, 0]
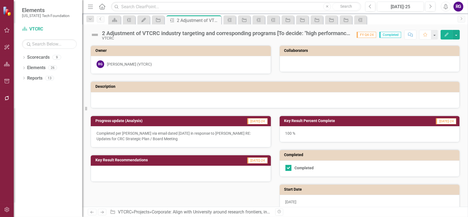
click at [443, 34] on button "Edit" at bounding box center [446, 35] width 12 height 10
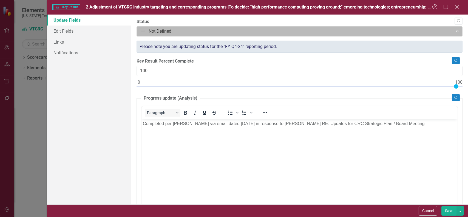
click at [160, 30] on div at bounding box center [294, 31] width 309 height 7
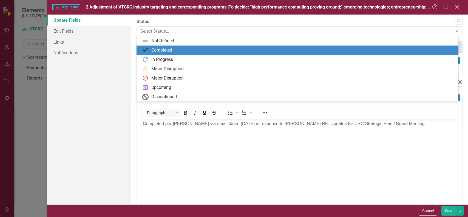
click at [154, 51] on div "Completed" at bounding box center [161, 50] width 21 height 6
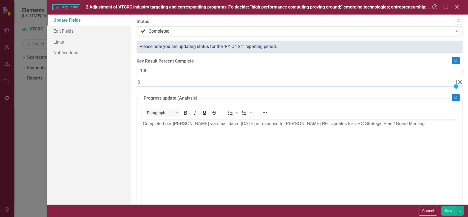
click at [447, 211] on button "Save" at bounding box center [448, 211] width 15 height 10
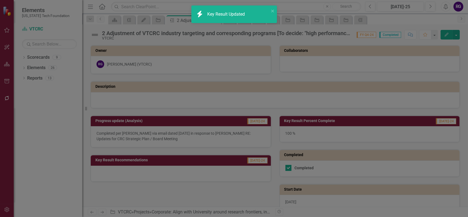
checkbox input "true"
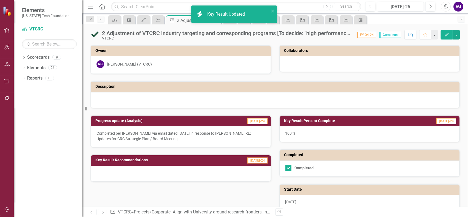
scroll to position [85, 0]
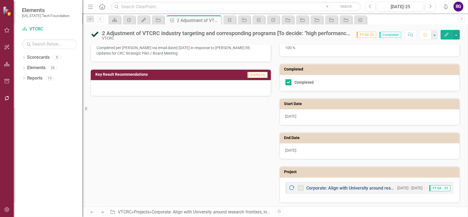
click at [353, 185] on link "Corporate: Align with University around research frontiers, industry sector pri…" at bounding box center [442, 187] width 273 height 5
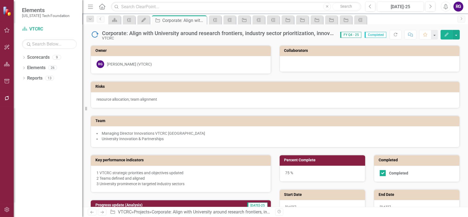
checkbox input "false"
checkbox input "true"
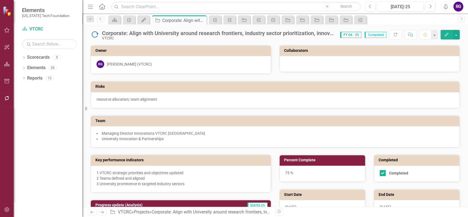
checkbox input "true"
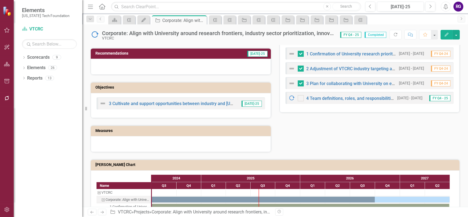
scroll to position [192, 0]
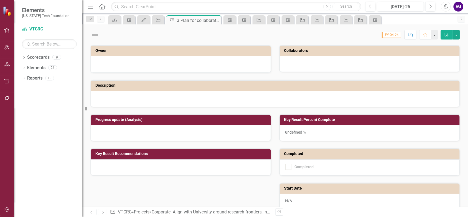
checkbox input "true"
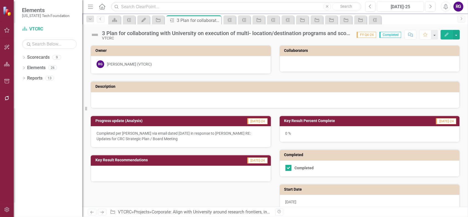
click at [445, 36] on icon "Edit" at bounding box center [446, 35] width 5 height 4
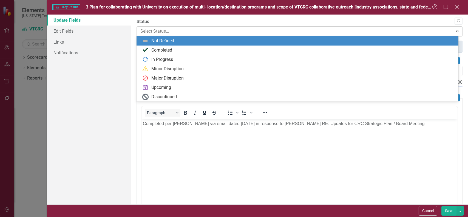
click at [230, 33] on div at bounding box center [294, 31] width 309 height 7
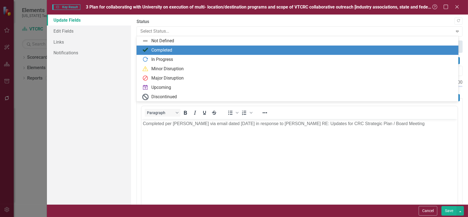
click at [153, 50] on div "Completed" at bounding box center [161, 50] width 21 height 6
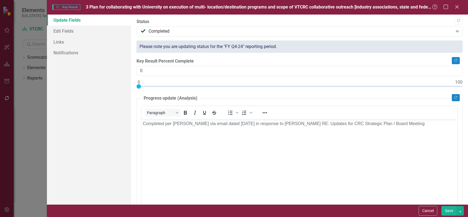
click at [445, 207] on button "Save" at bounding box center [448, 211] width 15 height 10
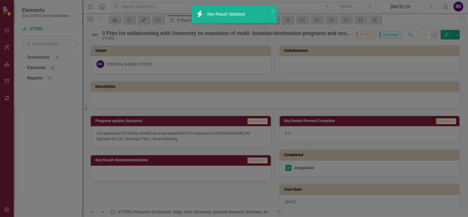
checkbox input "true"
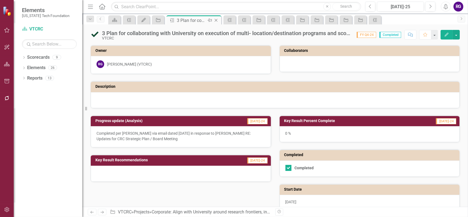
click at [216, 20] on icon "Close" at bounding box center [215, 20] width 5 height 4
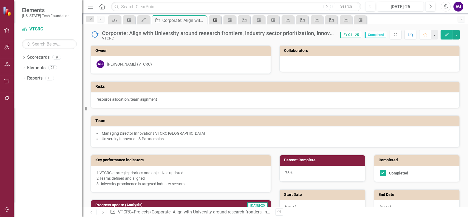
checkbox input "false"
checkbox input "true"
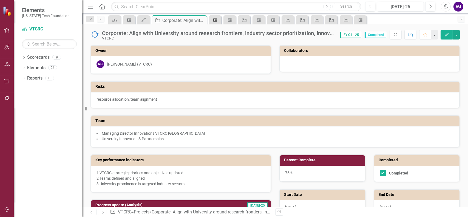
checkbox input "true"
click at [201, 18] on icon "Close" at bounding box center [201, 20] width 5 height 4
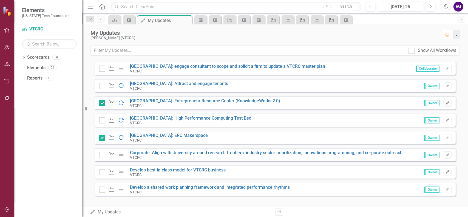
scroll to position [165, 0]
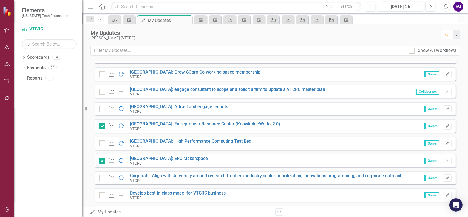
scroll to position [193, 0]
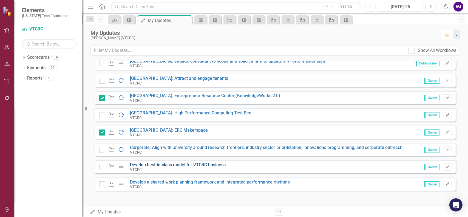
click at [194, 165] on link "Develop best-in-class model for VTCRC business" at bounding box center [178, 164] width 96 height 5
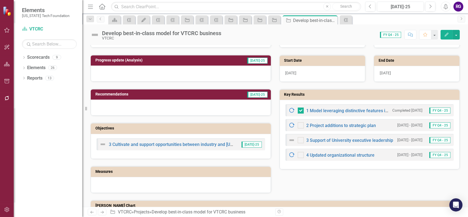
scroll to position [137, 0]
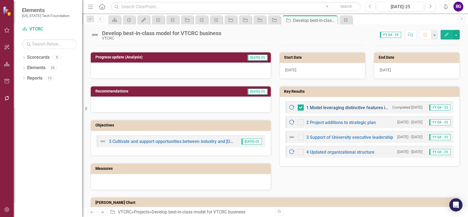
click at [338, 108] on link "1 Model leveraging distinctive features in all Commonwealth locations" at bounding box center [375, 107] width 138 height 5
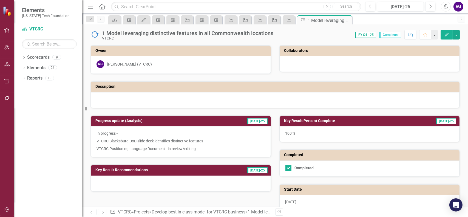
click at [444, 35] on icon "Edit" at bounding box center [446, 35] width 5 height 4
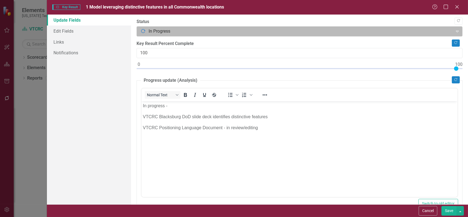
click at [436, 31] on div at bounding box center [294, 31] width 309 height 7
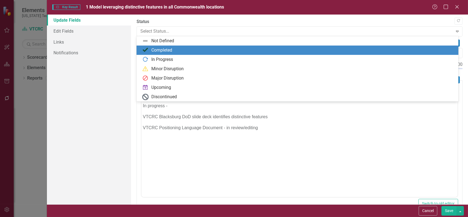
click at [190, 51] on div "Completed" at bounding box center [298, 50] width 313 height 7
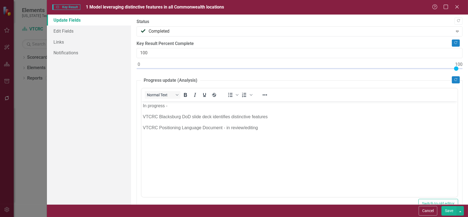
click at [447, 209] on button "Save" at bounding box center [448, 211] width 15 height 10
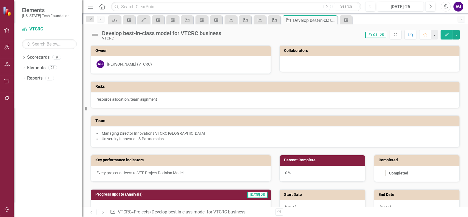
checkbox input "true"
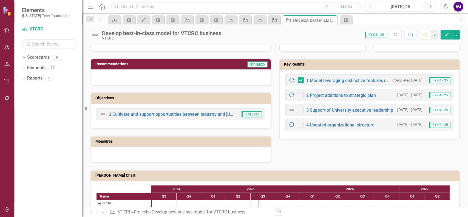
scroll to position [164, 0]
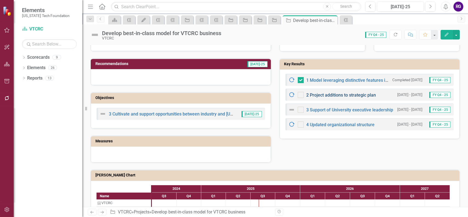
click at [352, 94] on link "2 Project additions to strategic plan" at bounding box center [341, 94] width 70 height 5
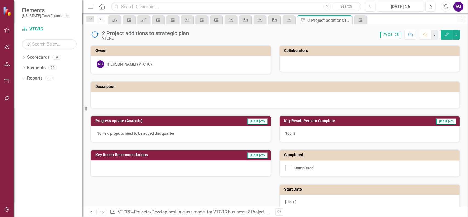
click at [446, 35] on icon "button" at bounding box center [446, 35] width 4 height 4
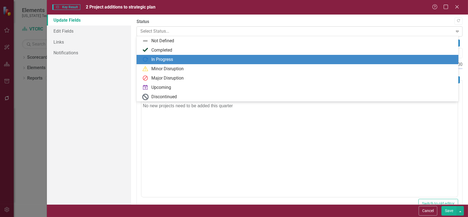
click at [443, 32] on div at bounding box center [294, 31] width 309 height 7
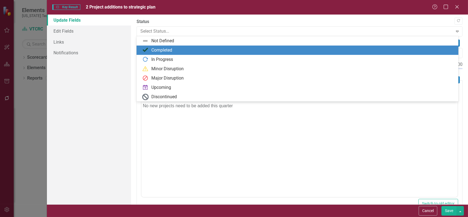
click at [162, 50] on div "Completed" at bounding box center [161, 50] width 21 height 6
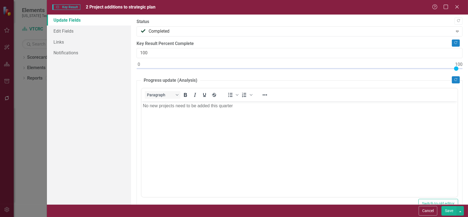
click at [449, 210] on button "Save" at bounding box center [448, 211] width 15 height 10
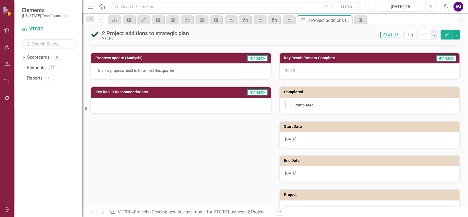
scroll to position [85, 0]
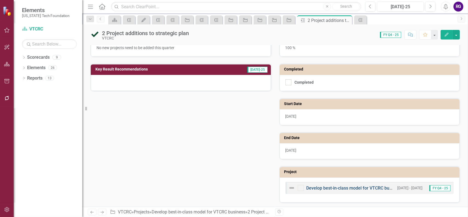
click at [334, 188] on link "Develop best-in-class model for VTCRC business" at bounding box center [354, 187] width 96 height 5
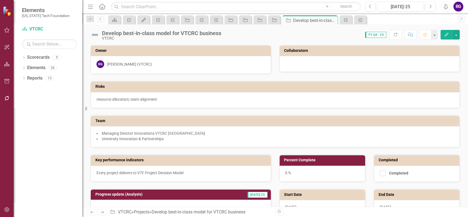
checkbox input "true"
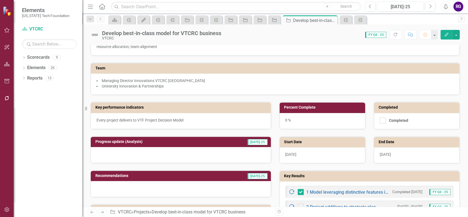
scroll to position [110, 0]
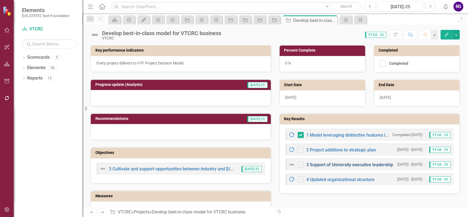
click at [335, 163] on link "3 Support of University executive leadership" at bounding box center [349, 164] width 87 height 5
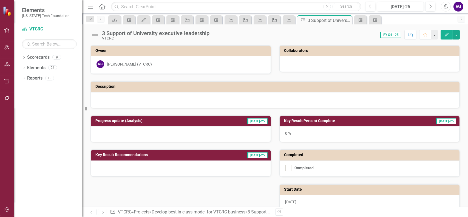
click at [448, 36] on button "Edit" at bounding box center [446, 35] width 12 height 10
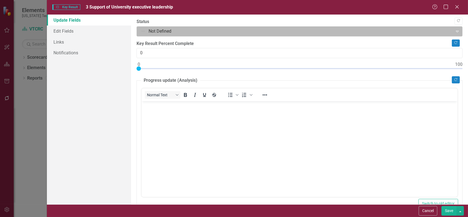
click at [225, 33] on div at bounding box center [294, 31] width 309 height 7
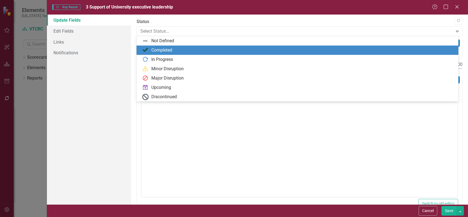
click at [154, 49] on div "Completed" at bounding box center [161, 50] width 21 height 6
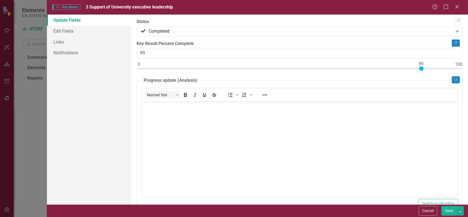
type input "100"
drag, startPoint x: 137, startPoint y: 69, endPoint x: 484, endPoint y: 68, distance: 347.0
click at [467, 68] on html "Elements [US_STATE] Tech Foundation Scorecard VTCRC Search Dropdown Scorecards …" at bounding box center [234, 108] width 468 height 217
click at [447, 209] on button "Save" at bounding box center [448, 211] width 15 height 10
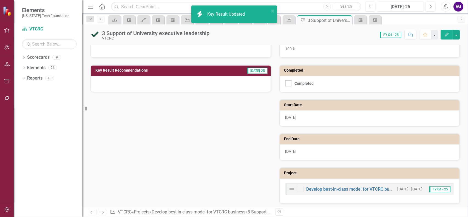
scroll to position [85, 0]
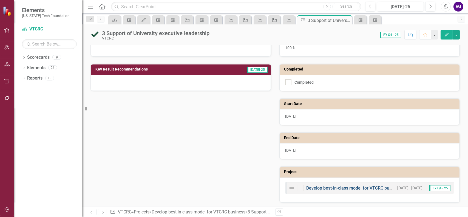
click at [362, 187] on link "Develop best-in-class model for VTCRC business" at bounding box center [354, 187] width 96 height 5
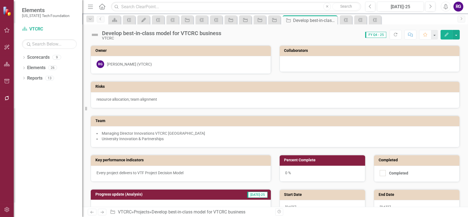
checkbox input "true"
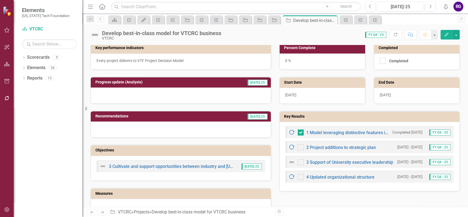
scroll to position [219, 0]
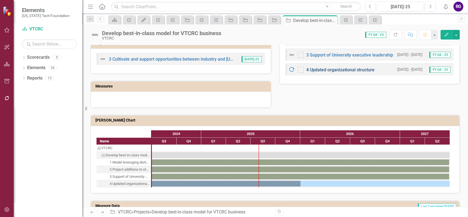
click at [341, 68] on link "4 Updated organizational structure" at bounding box center [340, 69] width 68 height 5
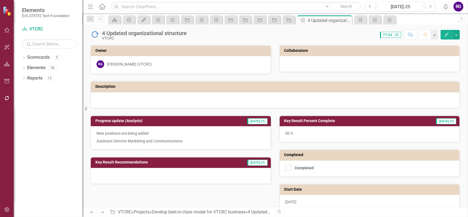
click at [445, 35] on icon "button" at bounding box center [446, 35] width 4 height 4
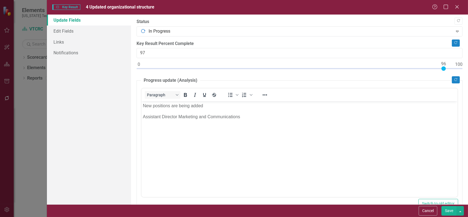
type input "100"
drag, startPoint x: 297, startPoint y: 68, endPoint x: 466, endPoint y: 64, distance: 169.1
click at [466, 64] on div ""Update" fields in ClearPoint are the fields that change from reporting period …" at bounding box center [299, 110] width 337 height 190
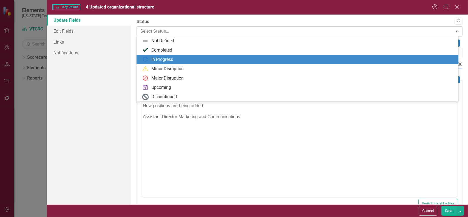
click at [454, 30] on icon "Expand" at bounding box center [456, 31] width 5 height 4
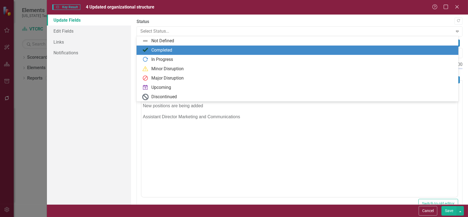
click at [158, 50] on div "Completed" at bounding box center [161, 50] width 21 height 6
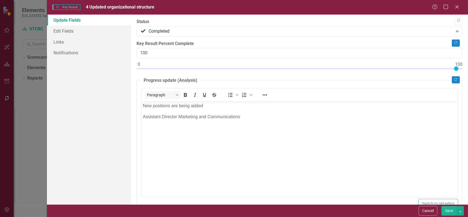
click at [445, 211] on button "Save" at bounding box center [448, 211] width 15 height 10
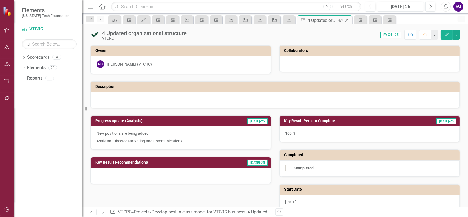
click at [347, 19] on icon "Close" at bounding box center [346, 20] width 5 height 4
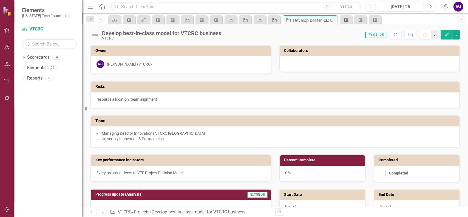
checkbox input "true"
click at [331, 19] on icon "Close" at bounding box center [331, 20] width 5 height 4
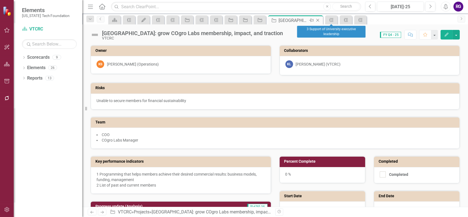
click at [319, 20] on icon "Close" at bounding box center [317, 20] width 5 height 4
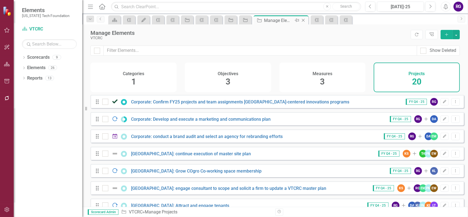
click at [302, 19] on icon "Close" at bounding box center [302, 20] width 5 height 4
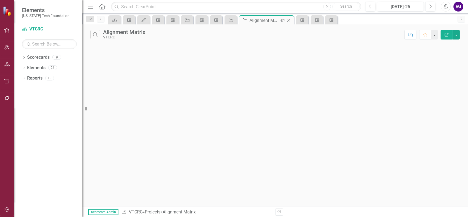
click at [289, 19] on icon "Close" at bounding box center [288, 20] width 5 height 4
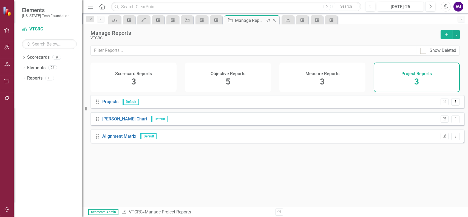
click at [274, 19] on icon "Close" at bounding box center [273, 20] width 5 height 4
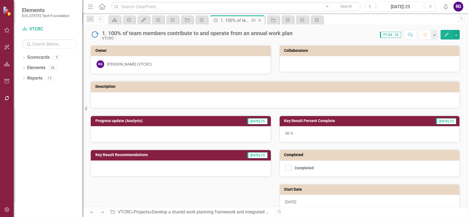
click at [256, 19] on div "Close" at bounding box center [259, 20] width 7 height 7
click at [244, 19] on icon "Close" at bounding box center [244, 20] width 5 height 4
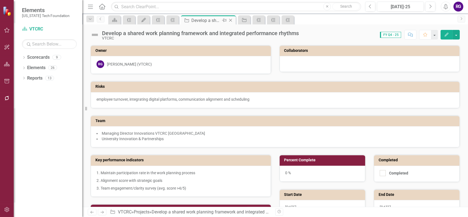
click at [229, 18] on icon "Close" at bounding box center [230, 20] width 5 height 4
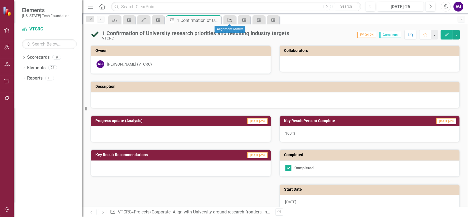
click at [229, 19] on icon "Project" at bounding box center [229, 20] width 5 height 4
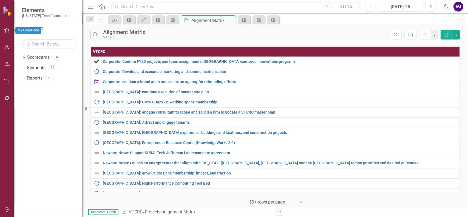
click at [6, 29] on icon "button" at bounding box center [6, 30] width 5 height 5
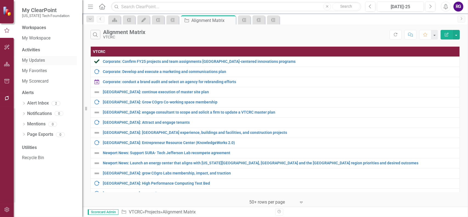
click at [33, 59] on link "My Updates" at bounding box center [49, 60] width 55 height 6
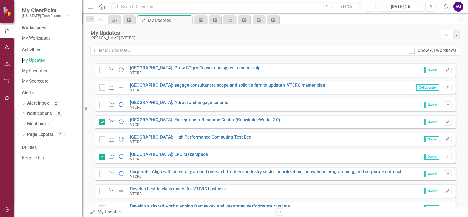
scroll to position [193, 0]
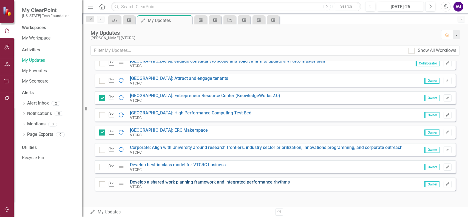
click at [242, 182] on link "Develop a shared work planning framework and integrated performance rhythms" at bounding box center [210, 181] width 160 height 5
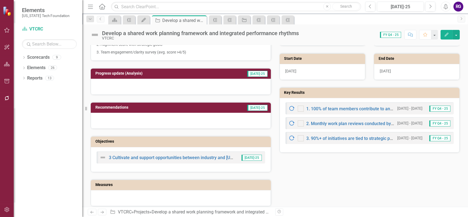
scroll to position [137, 0]
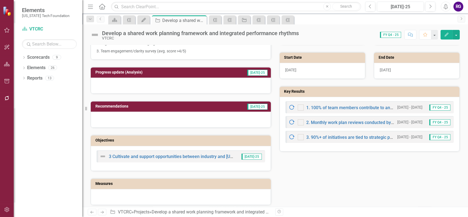
click at [444, 33] on icon "Edit" at bounding box center [446, 35] width 5 height 4
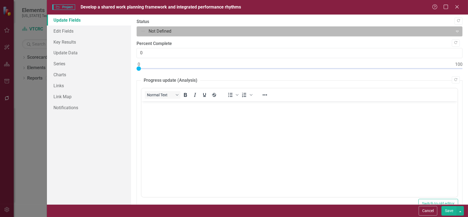
scroll to position [0, 0]
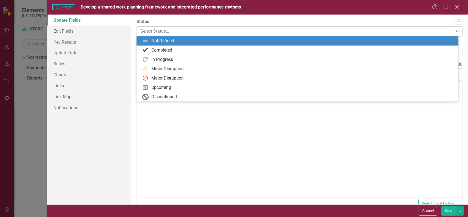
click at [199, 28] on div at bounding box center [294, 31] width 309 height 7
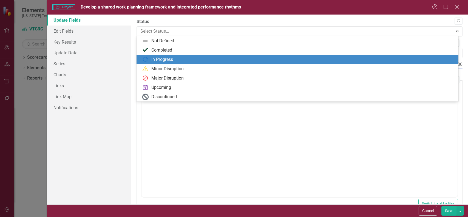
click at [159, 59] on div "In Progress" at bounding box center [162, 59] width 22 height 6
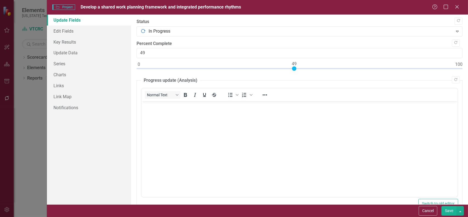
type input "50"
drag, startPoint x: 157, startPoint y: 67, endPoint x: 297, endPoint y: 68, distance: 140.5
click at [297, 68] on div at bounding box center [297, 68] width 4 height 4
click at [449, 210] on button "Save" at bounding box center [448, 211] width 15 height 10
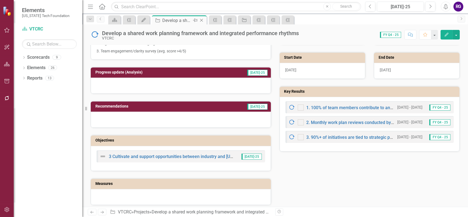
click at [202, 20] on icon "Close" at bounding box center [201, 20] width 5 height 4
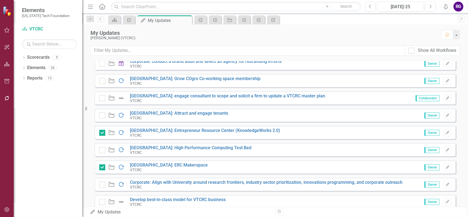
scroll to position [164, 0]
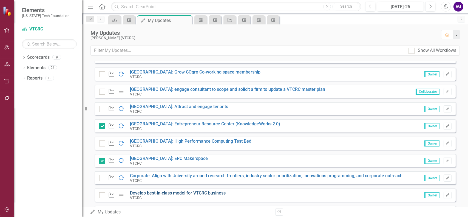
click at [177, 193] on link "Develop best-in-class model for VTCRC business" at bounding box center [178, 192] width 96 height 5
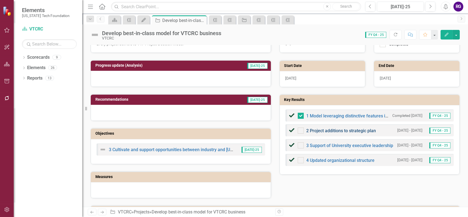
scroll to position [137, 0]
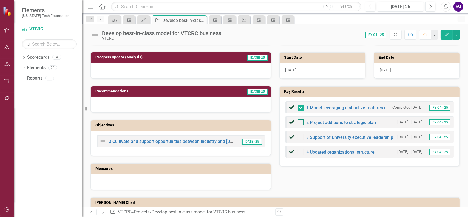
click at [299, 121] on div at bounding box center [300, 122] width 6 height 6
click at [299, 121] on input "checkbox" at bounding box center [299, 121] width 4 height 4
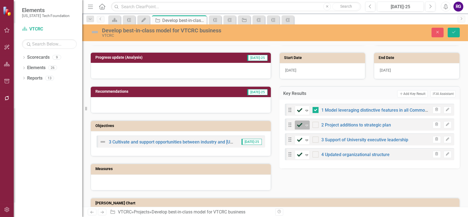
checkbox input "true"
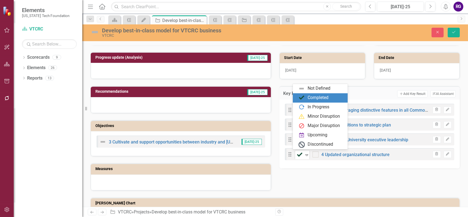
click at [305, 154] on icon at bounding box center [306, 155] width 3 height 2
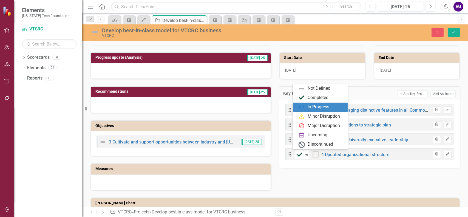
click at [315, 108] on div "In Progress" at bounding box center [318, 107] width 22 height 6
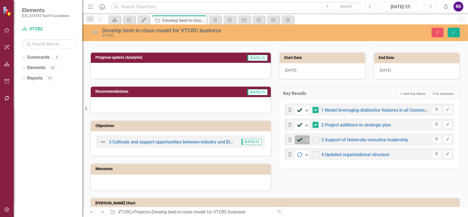
click at [304, 138] on icon "Expand" at bounding box center [306, 140] width 5 height 4
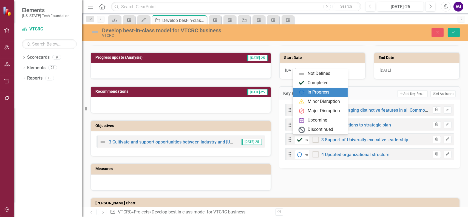
click at [305, 94] on div "In Progress" at bounding box center [321, 92] width 46 height 7
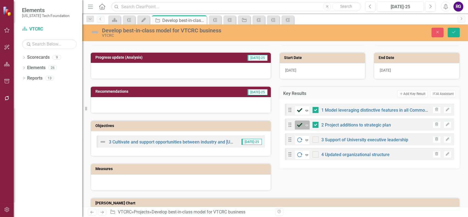
click at [304, 123] on icon "Expand" at bounding box center [306, 125] width 5 height 4
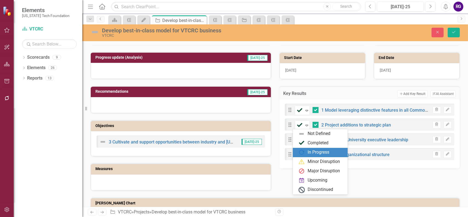
click at [307, 152] on div "In Progress" at bounding box center [318, 152] width 22 height 6
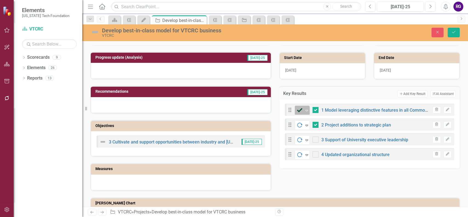
click at [304, 108] on icon "Expand" at bounding box center [306, 110] width 5 height 4
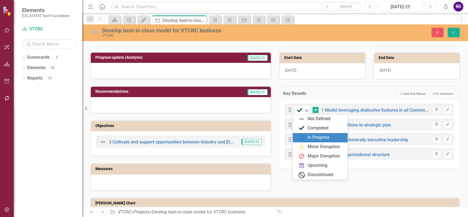
click at [304, 136] on img at bounding box center [301, 137] width 7 height 7
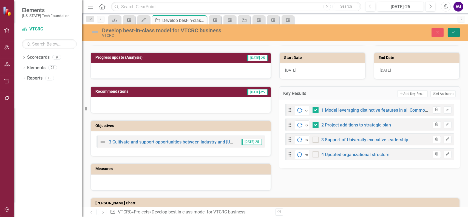
click at [451, 32] on icon "Save" at bounding box center [453, 32] width 5 height 4
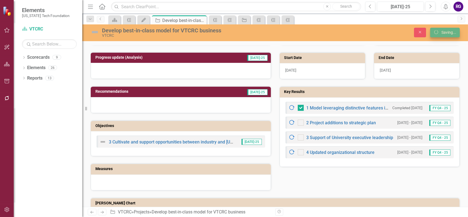
checkbox input "false"
checkbox input "true"
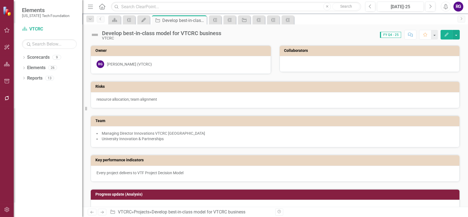
checkbox input "true"
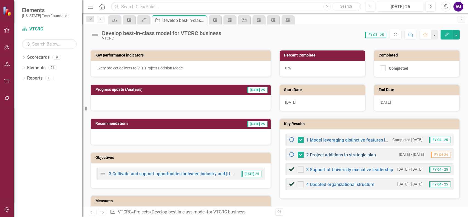
scroll to position [110, 0]
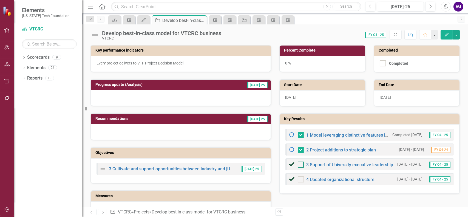
click at [299, 161] on input "checkbox" at bounding box center [299, 163] width 4 height 4
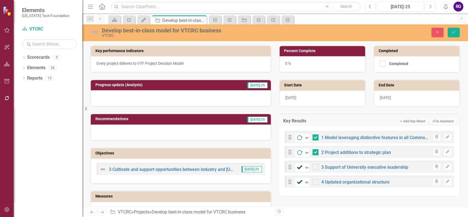
checkbox input "true"
click at [305, 167] on icon at bounding box center [306, 168] width 3 height 2
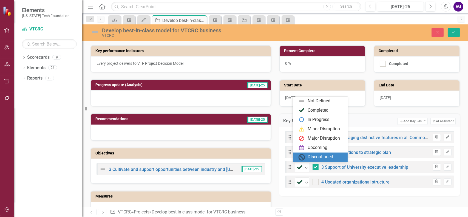
click at [362, 202] on div "Key performance indicators Every project delivers to VTF Project Decision Model…" at bounding box center [274, 127] width 377 height 179
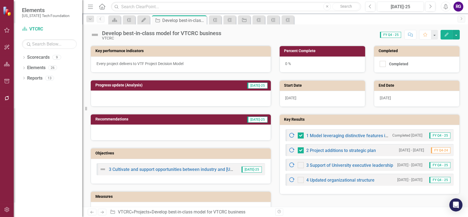
scroll to position [110, 0]
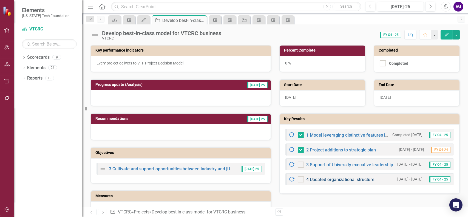
click at [351, 177] on link "4 Updated organizational structure" at bounding box center [340, 179] width 68 height 5
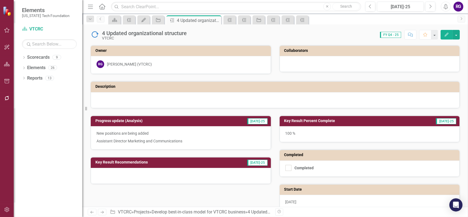
click at [446, 33] on icon "button" at bounding box center [446, 35] width 4 height 4
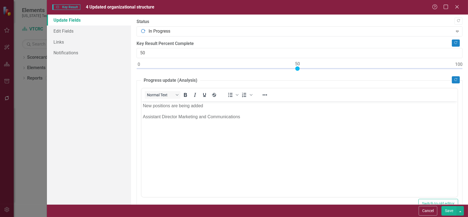
drag, startPoint x: 454, startPoint y: 68, endPoint x: 300, endPoint y: 81, distance: 155.3
click at [297, 81] on div "Copy Forward Status In Progress Expand Copy Forward Key Result Percent Complete…" at bounding box center [299, 184] width 326 height 331
type input "75"
drag, startPoint x: 296, startPoint y: 69, endPoint x: 375, endPoint y: 68, distance: 78.6
click at [375, 68] on div at bounding box center [376, 68] width 4 height 4
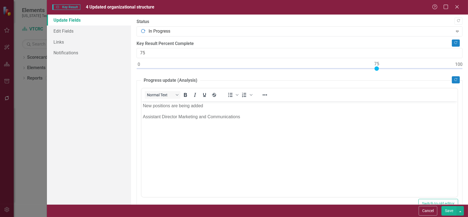
click at [445, 210] on button "Save" at bounding box center [448, 211] width 15 height 10
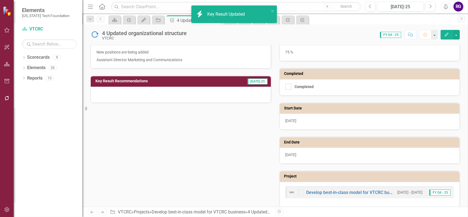
scroll to position [85, 0]
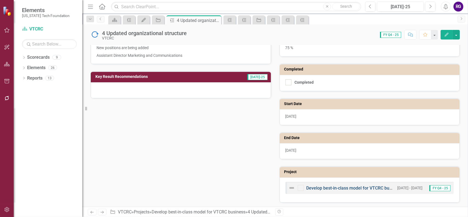
click at [354, 185] on link "Develop best-in-class model for VTCRC business" at bounding box center [354, 187] width 96 height 5
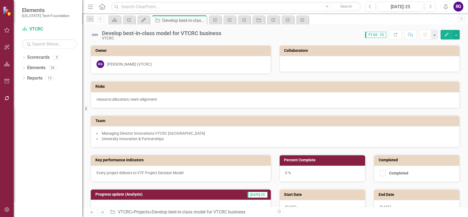
checkbox input "false"
checkbox input "true"
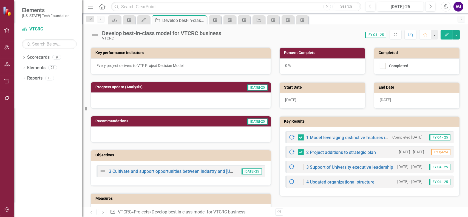
scroll to position [110, 0]
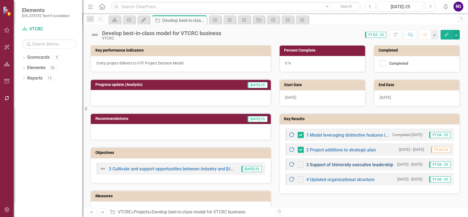
click at [342, 164] on link "3 Support of University executive leadership" at bounding box center [349, 164] width 87 height 5
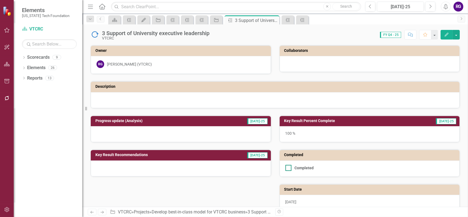
click at [285, 167] on input "Completed" at bounding box center [287, 167] width 4 height 4
checkbox input "true"
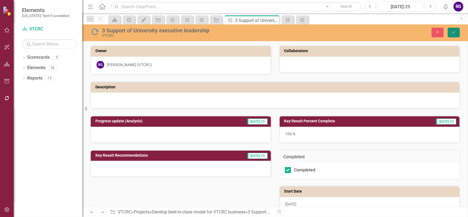
click at [451, 32] on icon "Save" at bounding box center [453, 32] width 5 height 4
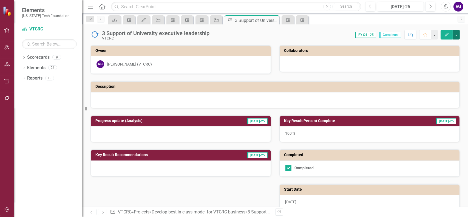
click at [457, 36] on button "button" at bounding box center [455, 35] width 7 height 10
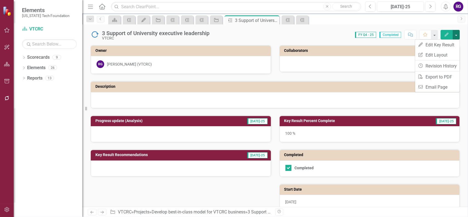
click at [457, 36] on button "button" at bounding box center [455, 35] width 7 height 10
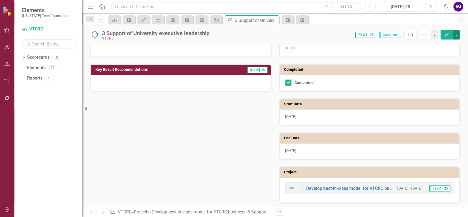
scroll to position [85, 0]
click at [348, 188] on link "Develop best-in-class model for VTCRC business" at bounding box center [354, 187] width 96 height 5
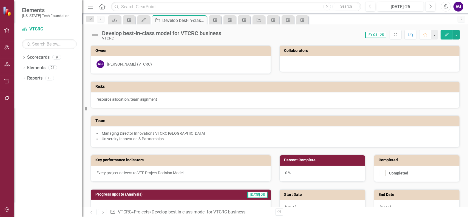
checkbox input "false"
checkbox input "true"
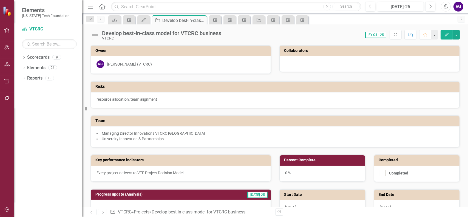
click at [446, 36] on icon "Edit" at bounding box center [446, 35] width 5 height 4
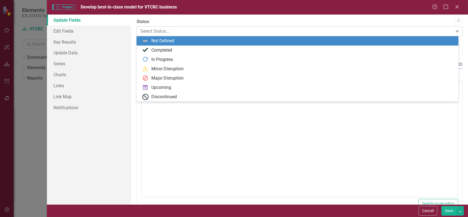
click at [440, 32] on div at bounding box center [294, 31] width 309 height 7
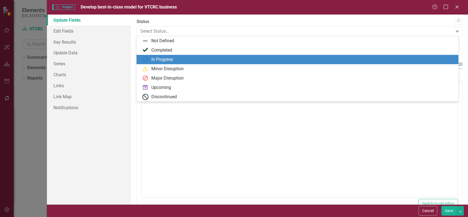
click at [157, 59] on div "In Progress" at bounding box center [162, 59] width 22 height 6
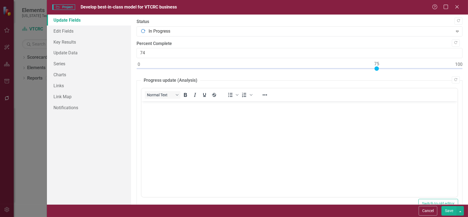
type input "75"
drag, startPoint x: 137, startPoint y: 68, endPoint x: 374, endPoint y: 70, distance: 236.9
click at [374, 70] on div at bounding box center [299, 69] width 326 height 7
click at [451, 210] on button "Save" at bounding box center [448, 211] width 15 height 10
checkbox input "false"
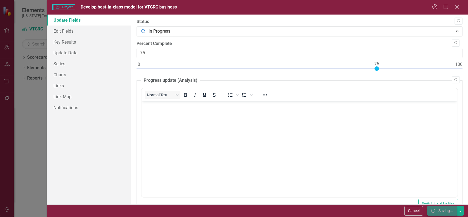
checkbox input "false"
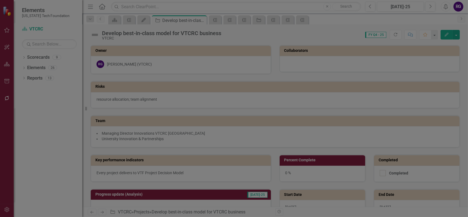
checkbox input "true"
checkbox input "false"
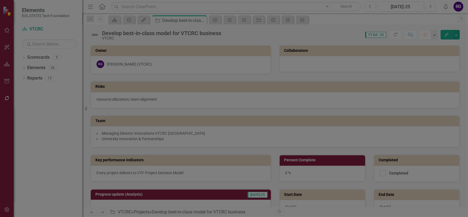
checkbox input "false"
checkbox input "true"
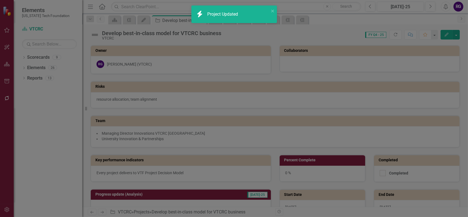
checkbox input "false"
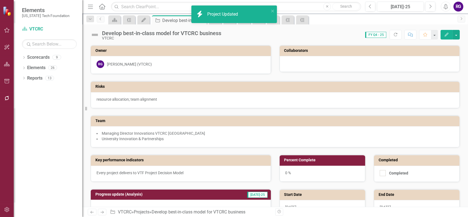
checkbox input "true"
checkbox input "false"
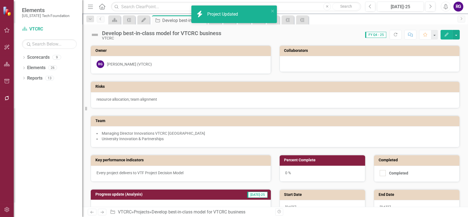
checkbox input "false"
checkbox input "true"
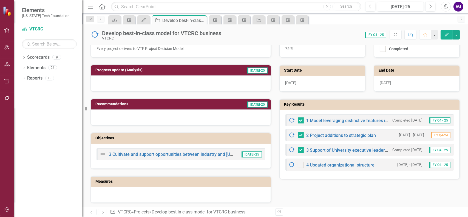
scroll to position [137, 0]
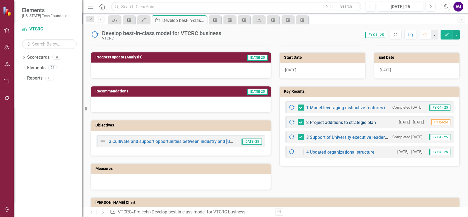
click at [338, 120] on link "2 Project additions to strategic plan" at bounding box center [341, 122] width 70 height 5
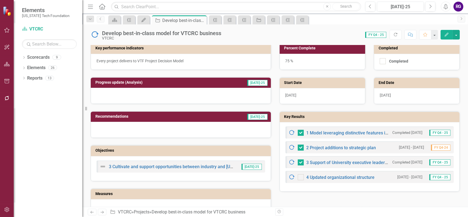
scroll to position [137, 0]
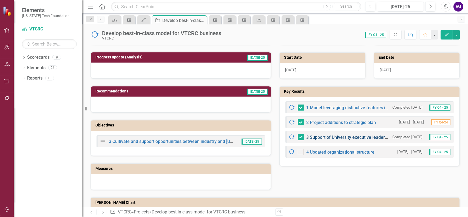
click at [350, 134] on link "3 Support of University executive leadership" at bounding box center [349, 136] width 87 height 5
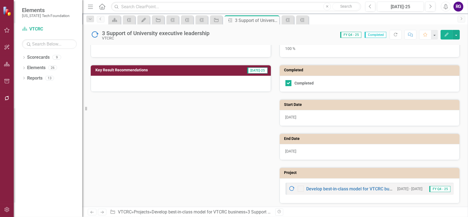
scroll to position [85, 0]
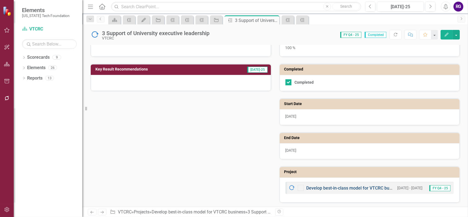
click at [341, 186] on link "Develop best-in-class model for VTCRC business" at bounding box center [354, 187] width 96 height 5
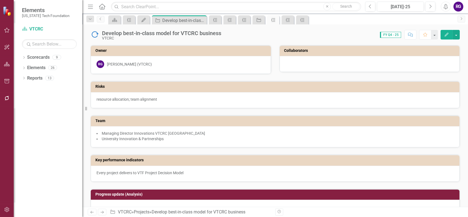
checkbox input "true"
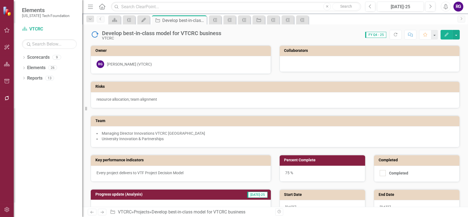
click at [445, 38] on button "Edit" at bounding box center [446, 35] width 12 height 10
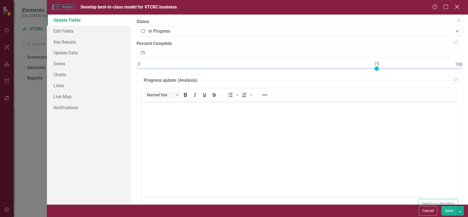
click at [456, 7] on icon at bounding box center [456, 7] width 4 height 4
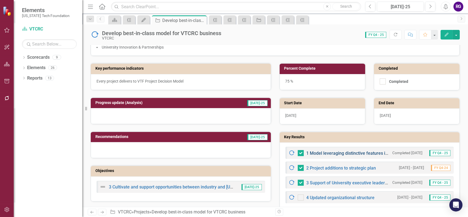
scroll to position [110, 0]
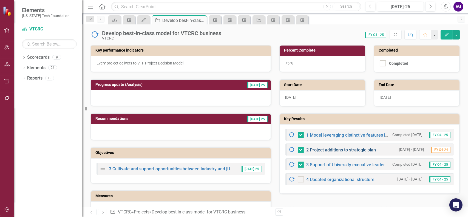
click at [339, 148] on link "2 Project additions to strategic plan" at bounding box center [341, 149] width 70 height 5
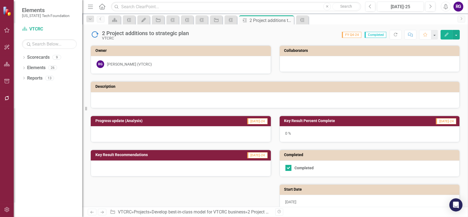
scroll to position [85, 0]
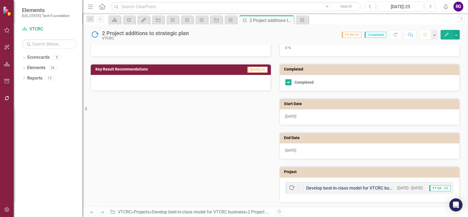
click at [352, 187] on link "Develop best-in-class model for VTCRC business" at bounding box center [354, 187] width 96 height 5
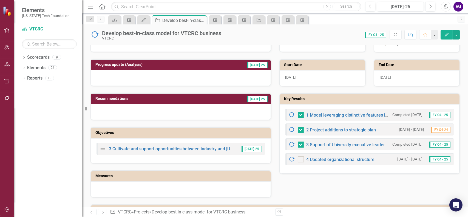
scroll to position [137, 0]
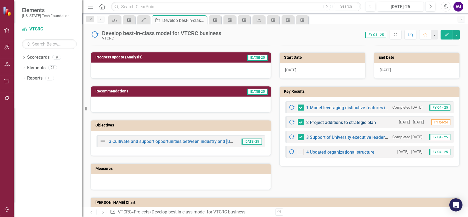
click at [338, 120] on link "2 Project additions to strategic plan" at bounding box center [341, 122] width 70 height 5
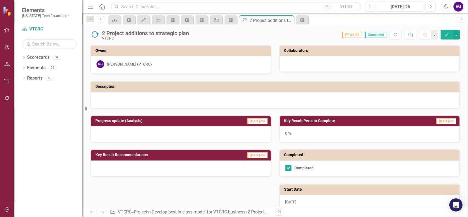
click at [316, 119] on h3 "Key Result Percent Complete" at bounding box center [345, 121] width 122 height 4
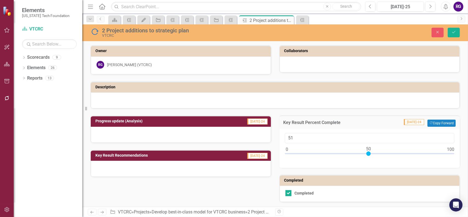
type input "50"
drag, startPoint x: 285, startPoint y: 153, endPoint x: 366, endPoint y: 153, distance: 81.6
click at [366, 153] on div at bounding box center [368, 153] width 4 height 4
click at [452, 32] on icon "Save" at bounding box center [453, 32] width 5 height 4
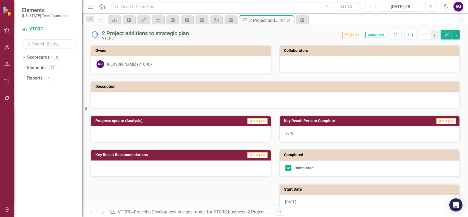
click at [287, 19] on icon at bounding box center [288, 20] width 3 height 3
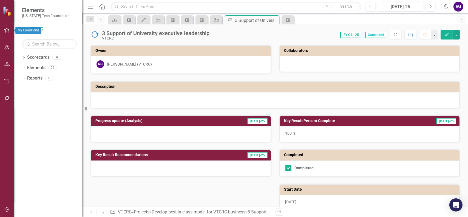
click at [5, 28] on icon "button" at bounding box center [7, 30] width 6 height 4
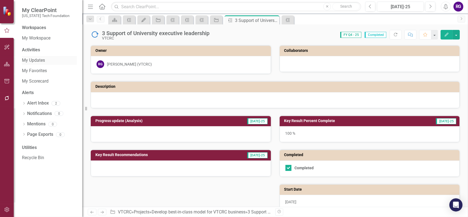
click at [31, 59] on link "My Updates" at bounding box center [49, 60] width 55 height 6
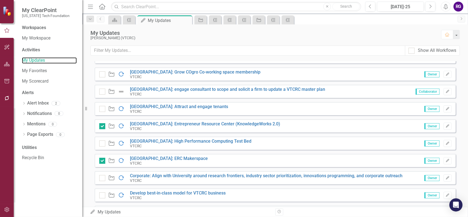
scroll to position [193, 0]
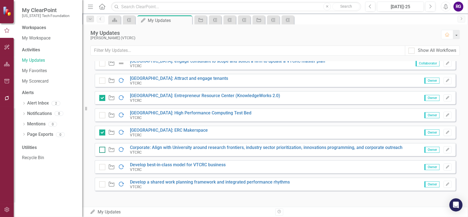
click at [101, 149] on input "checkbox" at bounding box center [101, 149] width 4 height 4
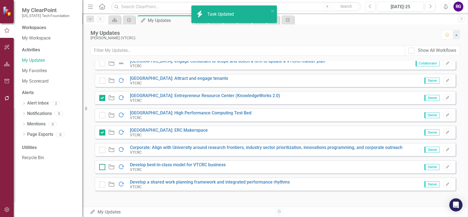
checkbox input "true"
click at [101, 166] on input "checkbox" at bounding box center [101, 166] width 4 height 4
checkbox input "true"
click at [102, 185] on div at bounding box center [102, 184] width 6 height 6
click at [102, 185] on input "checkbox" at bounding box center [101, 183] width 4 height 4
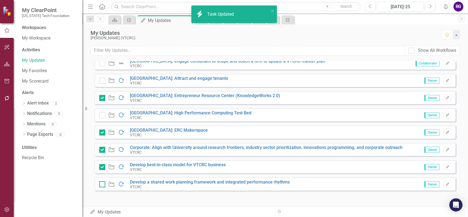
checkbox input "true"
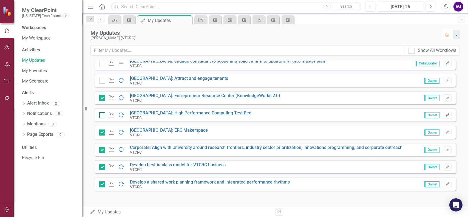
click at [101, 115] on input "checkbox" at bounding box center [101, 114] width 4 height 4
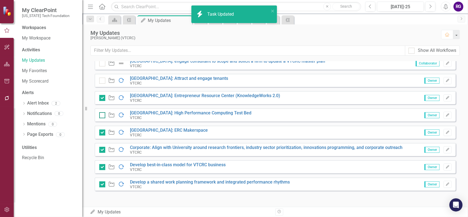
checkbox input "true"
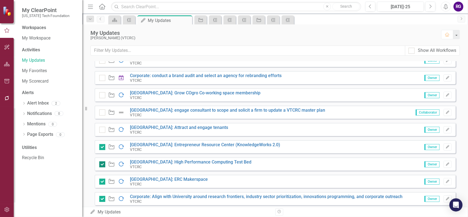
scroll to position [138, 0]
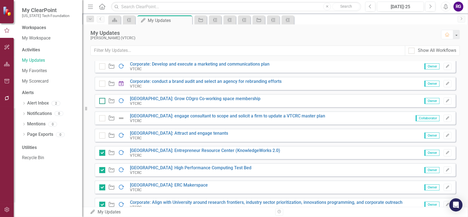
click at [101, 101] on input "checkbox" at bounding box center [101, 100] width 4 height 4
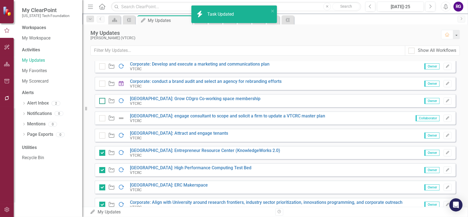
checkbox input "true"
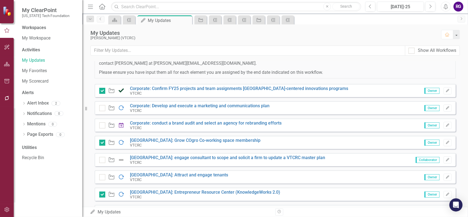
scroll to position [1, 0]
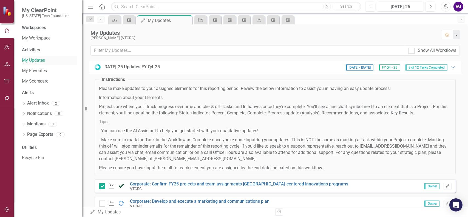
click at [31, 61] on link "My Updates" at bounding box center [49, 60] width 55 height 6
click at [42, 39] on link "My Workspace" at bounding box center [49, 38] width 55 height 6
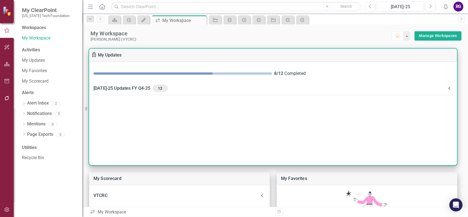
click at [450, 88] on icon at bounding box center [449, 88] width 7 height 7
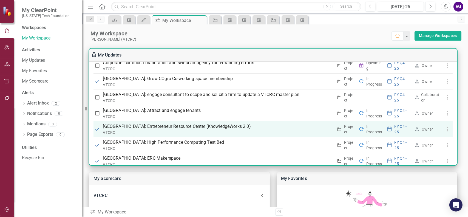
scroll to position [164, 0]
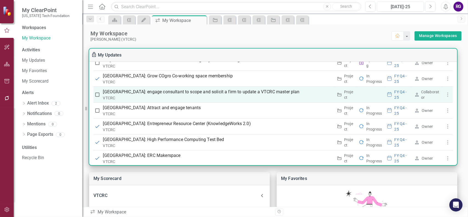
click at [219, 88] on p "[GEOGRAPHIC_DATA]: engage consultant to scope and solicit a firm to update a VT…" at bounding box center [218, 91] width 230 height 7
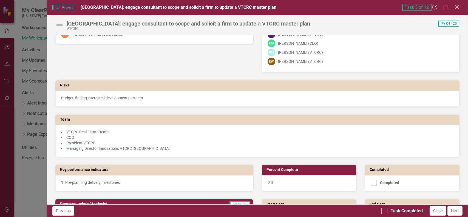
scroll to position [0, 0]
